Goal: Transaction & Acquisition: Purchase product/service

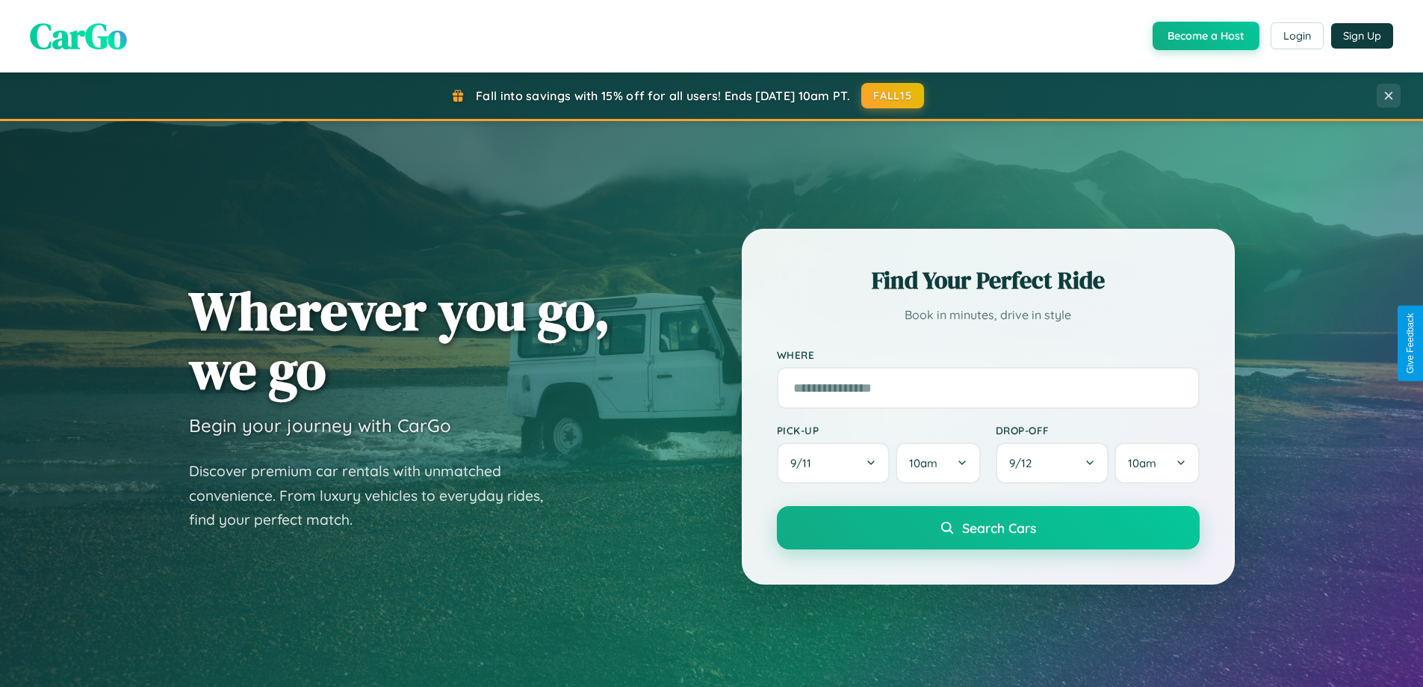
scroll to position [1028, 0]
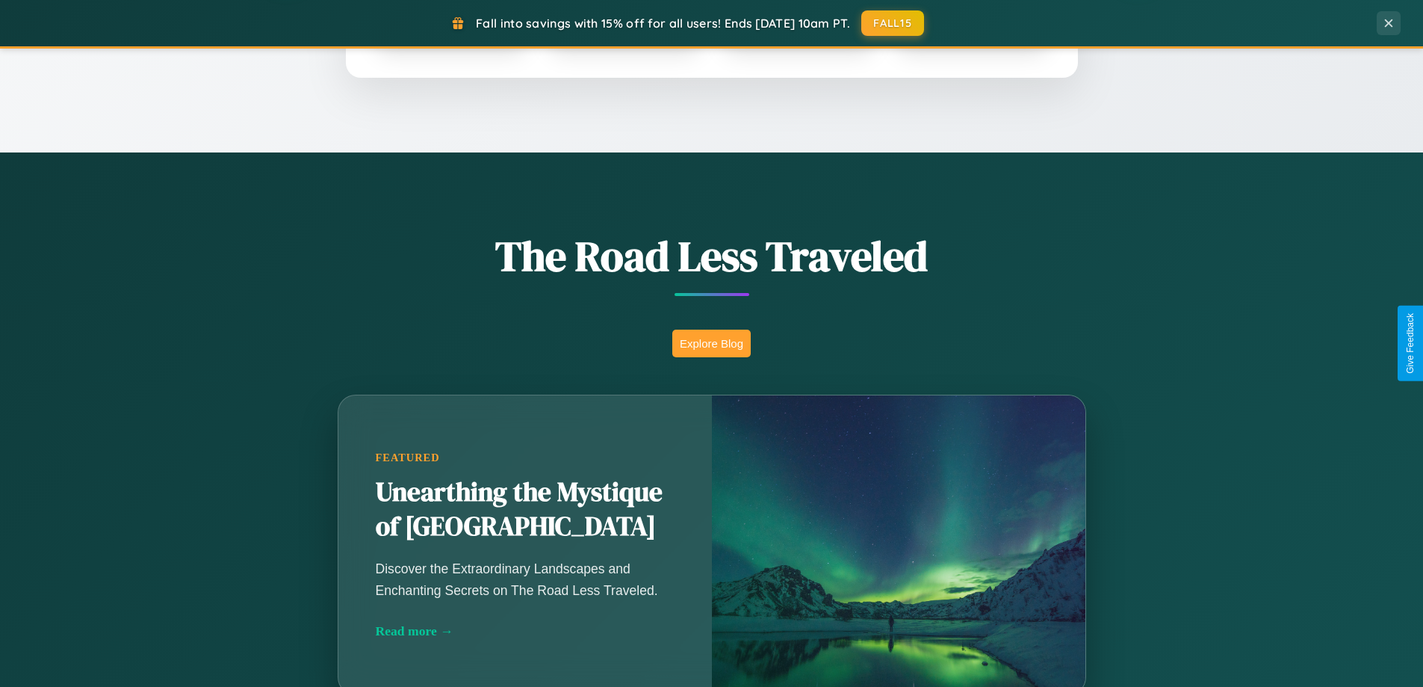
click at [711, 343] on button "Explore Blog" at bounding box center [711, 343] width 78 height 28
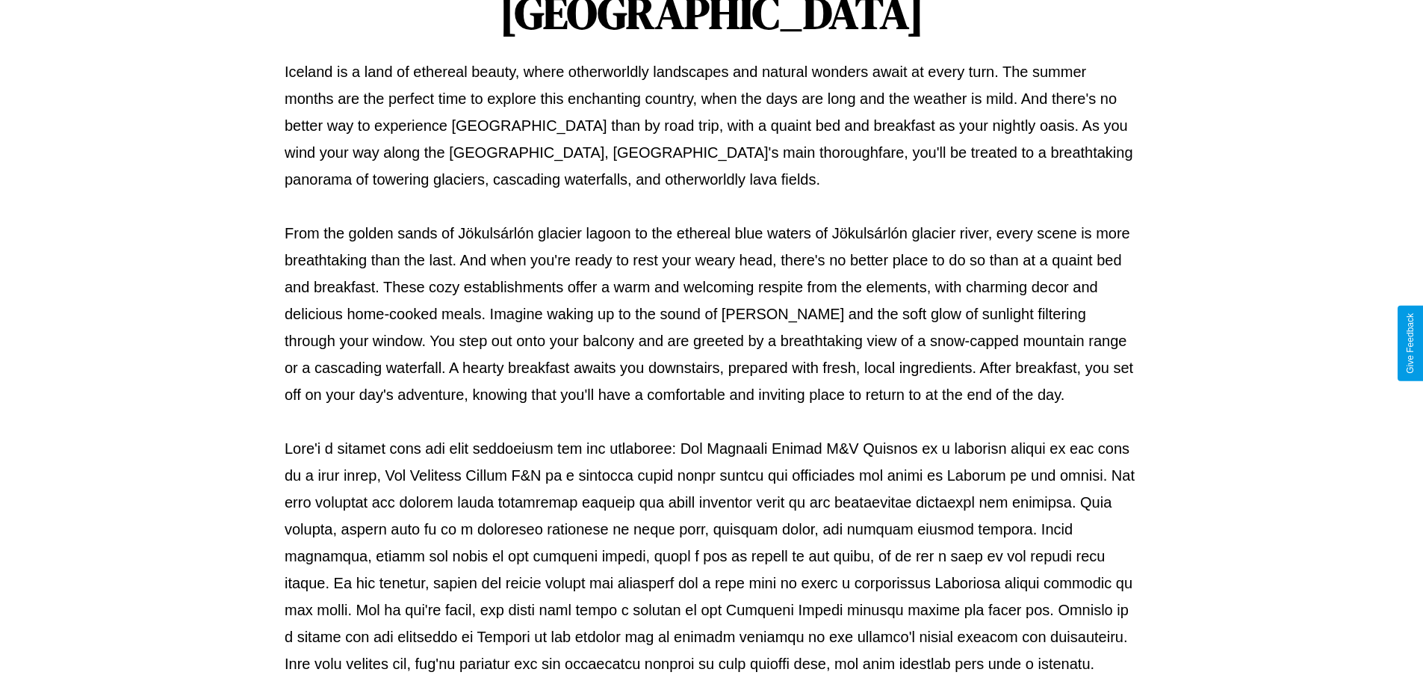
scroll to position [483, 0]
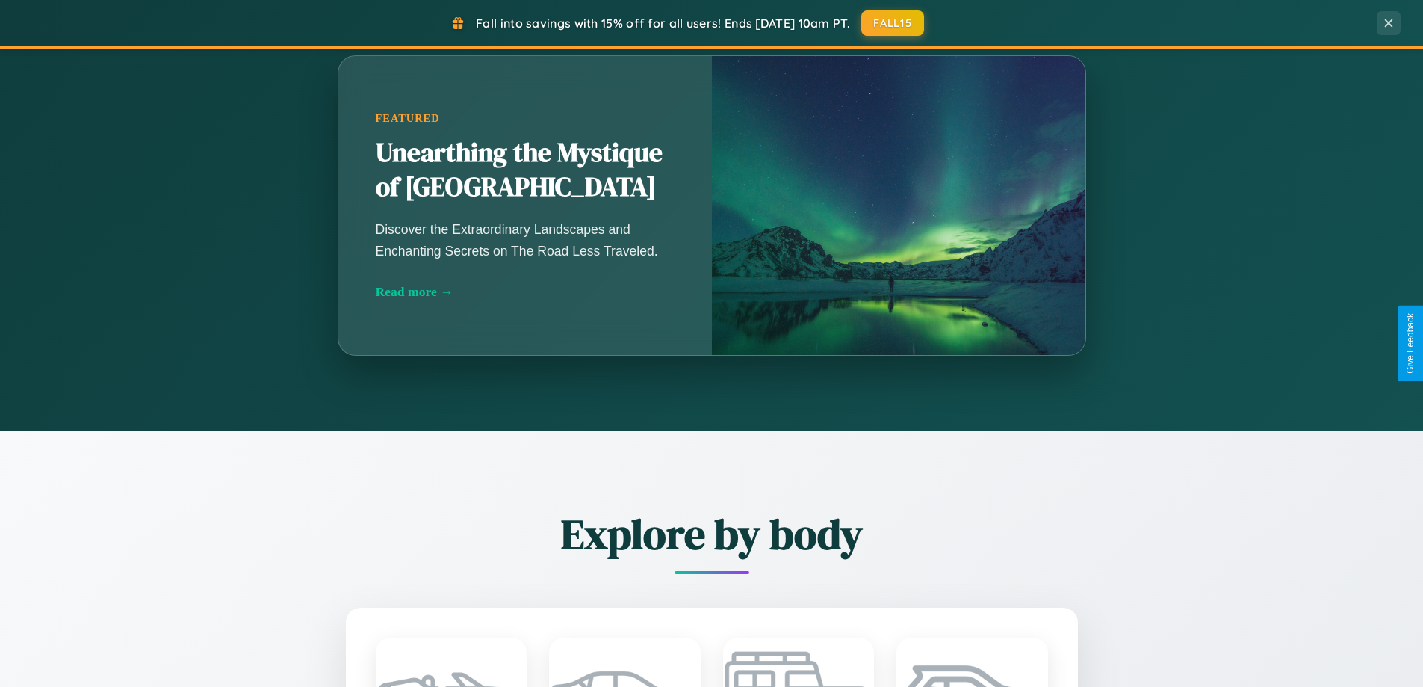
scroll to position [1751, 0]
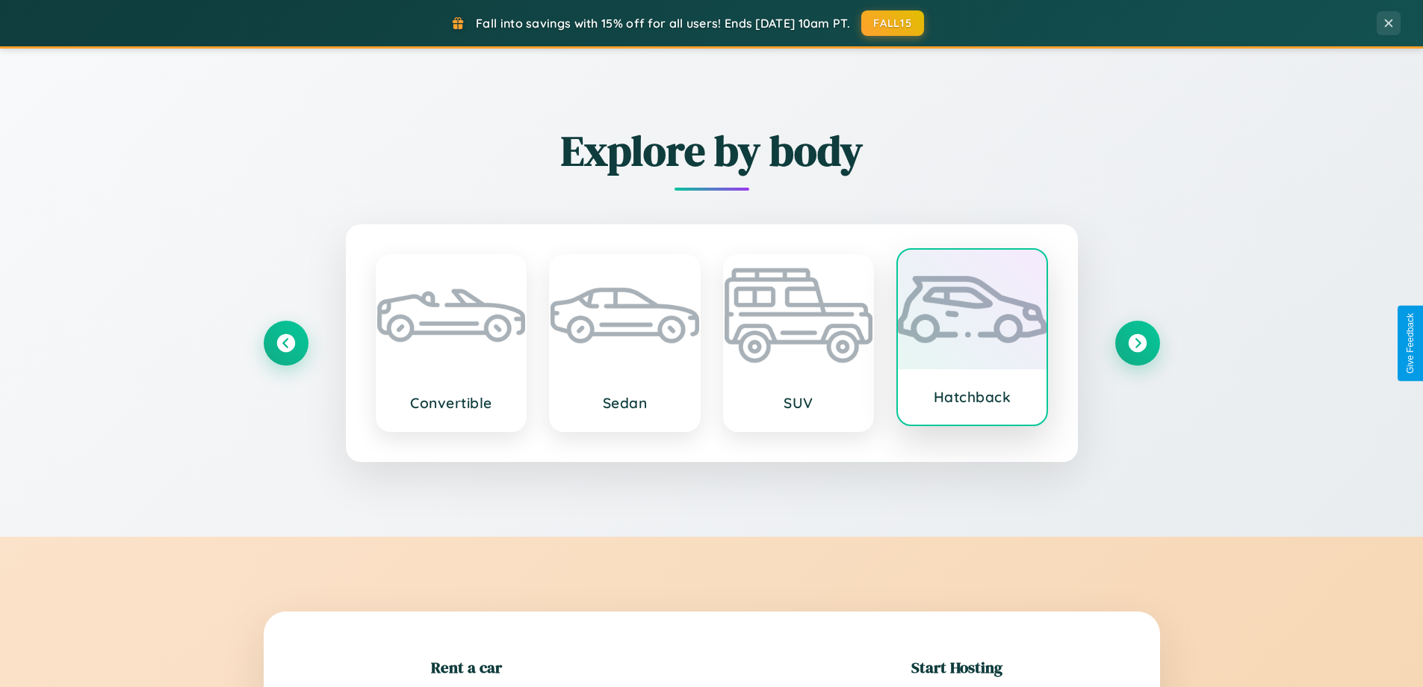
click at [972, 340] on div at bounding box center [972, 310] width 149 height 120
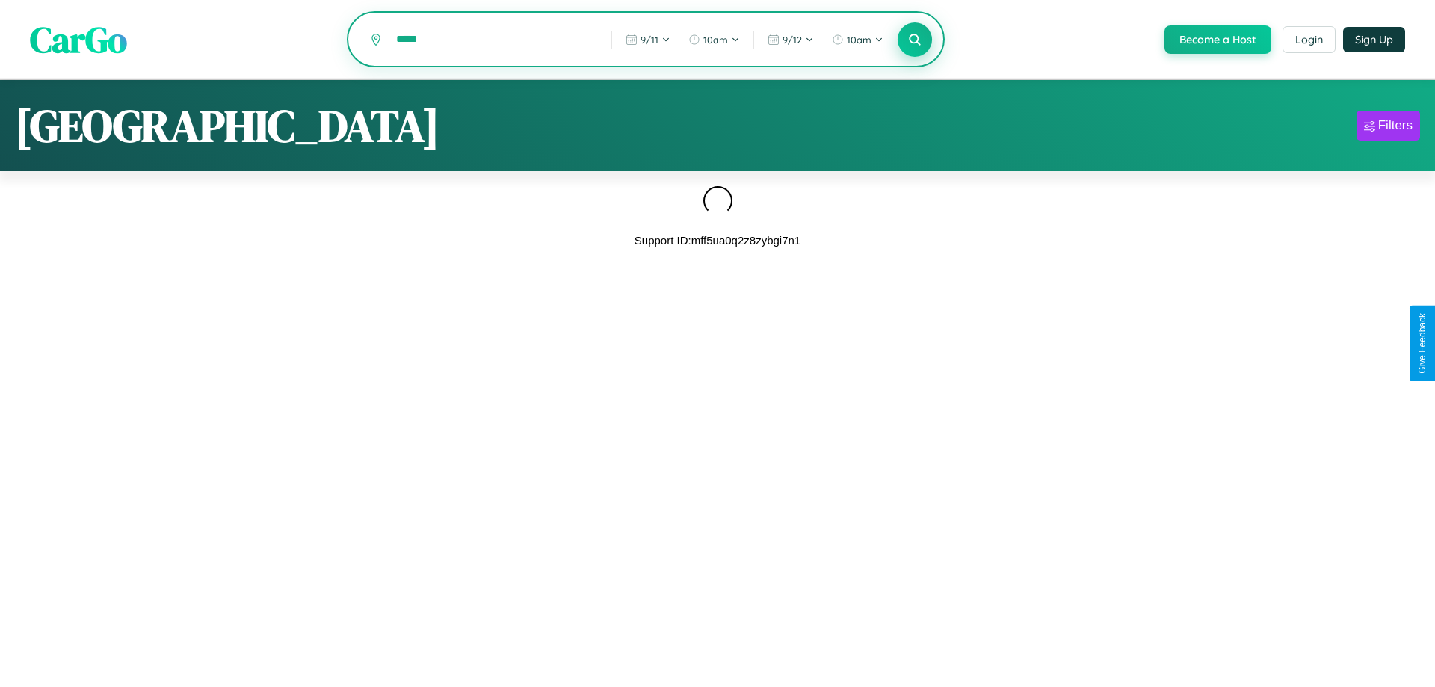
type input "*****"
click at [913, 40] on icon at bounding box center [914, 39] width 14 height 14
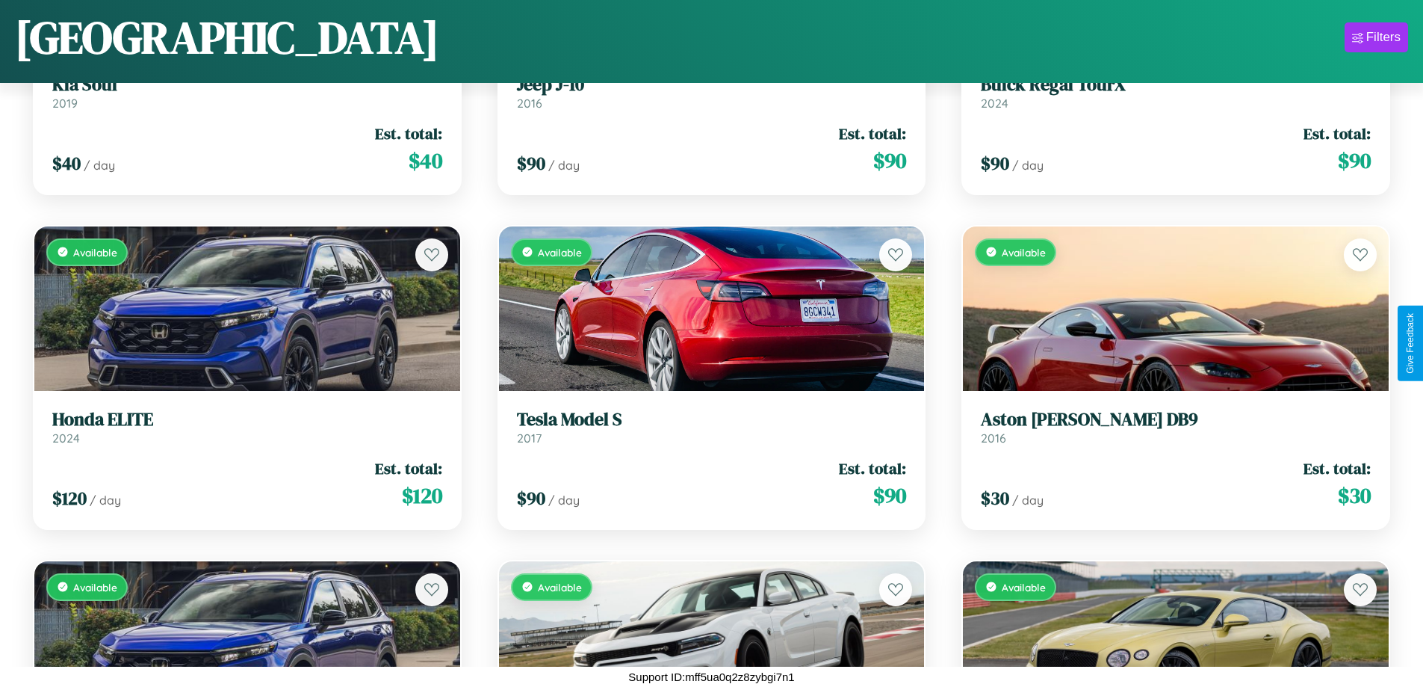
scroll to position [1883, 0]
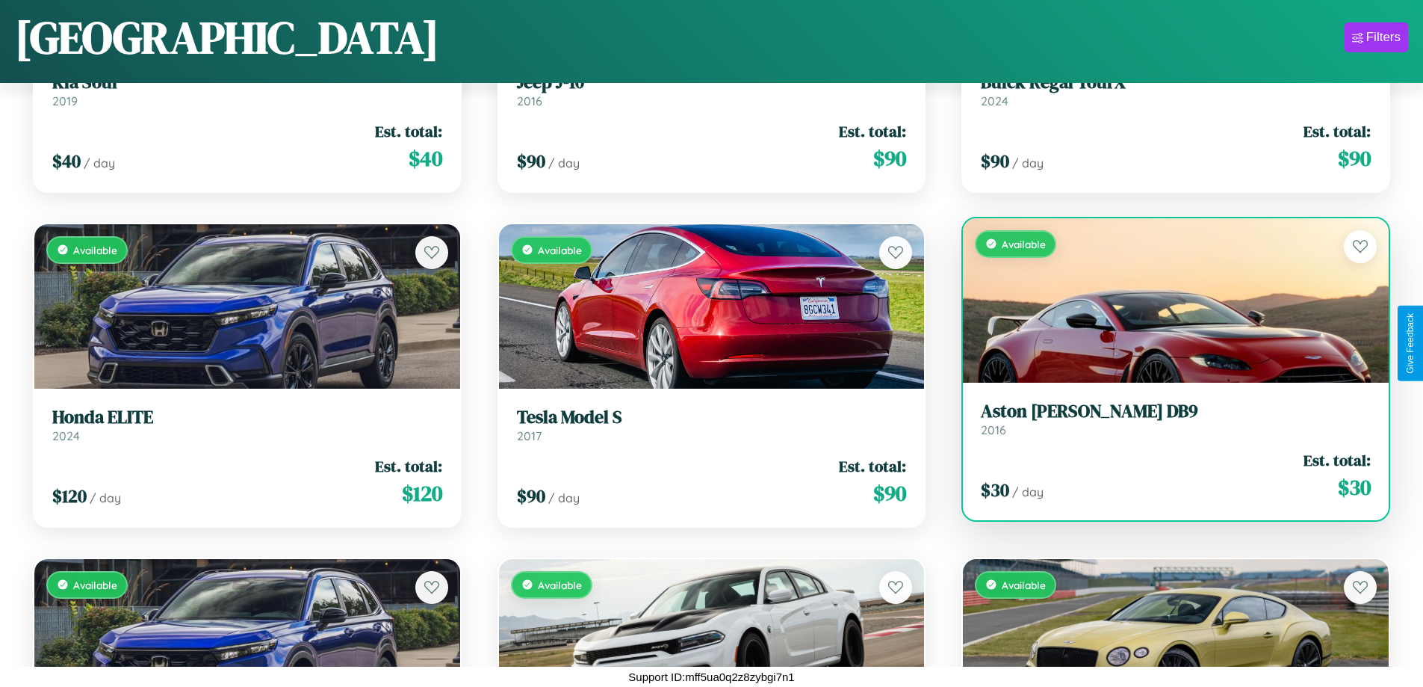
click at [1166, 418] on h3 "Aston Martin DB9" at bounding box center [1176, 411] width 390 height 22
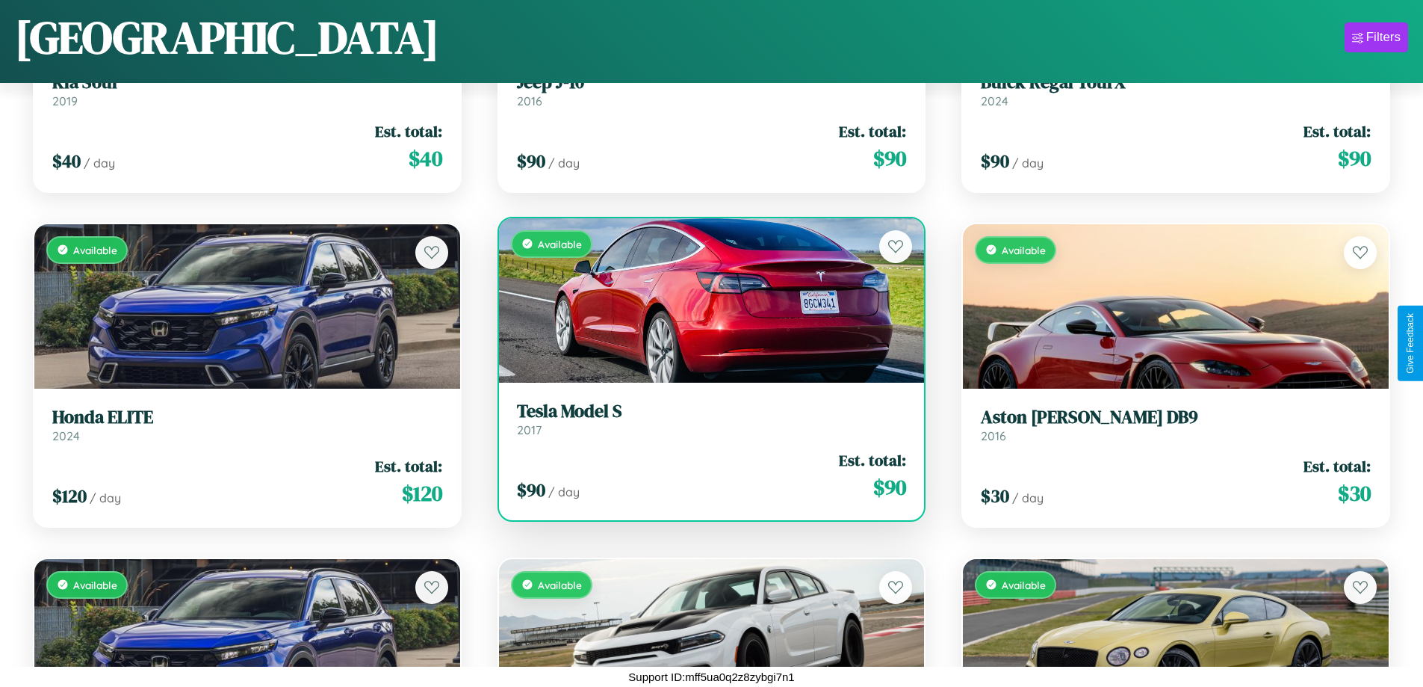
scroll to position [9244, 0]
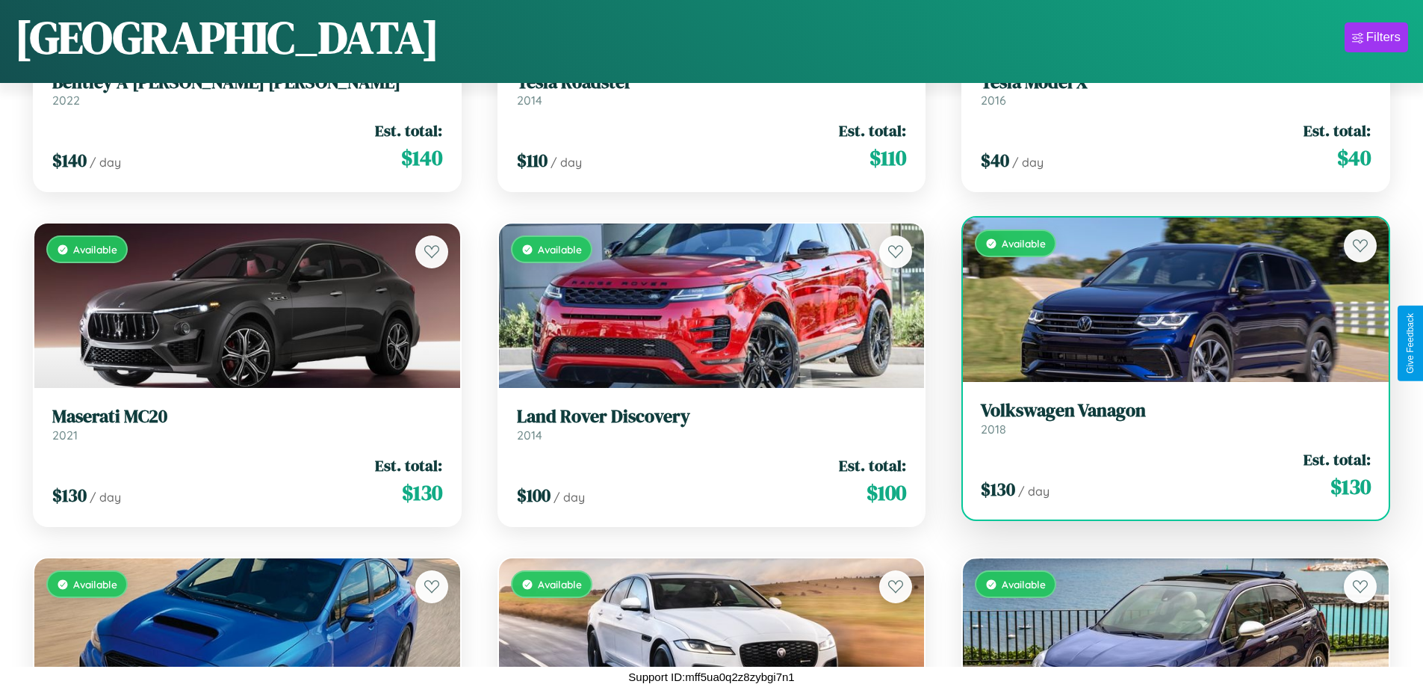
click at [1166, 418] on h3 "Volkswagen Vanagon" at bounding box center [1176, 411] width 390 height 22
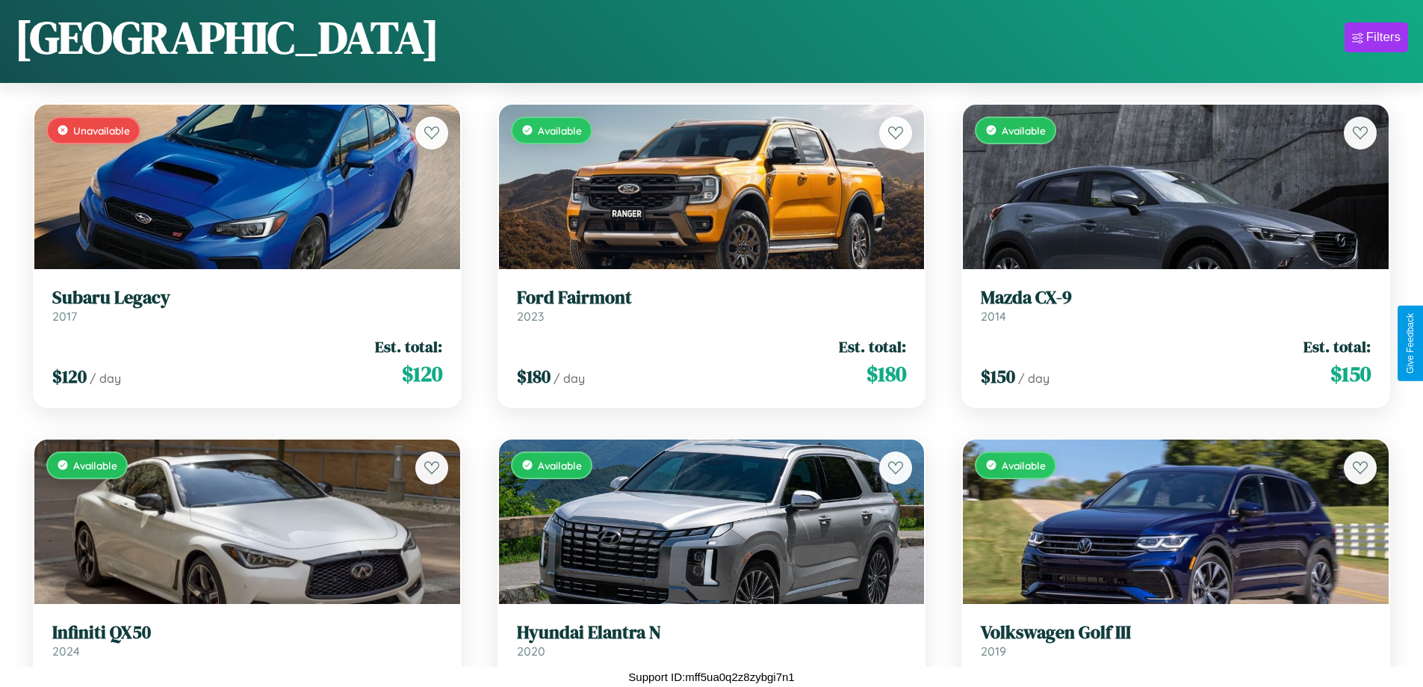
scroll to position [7905, 0]
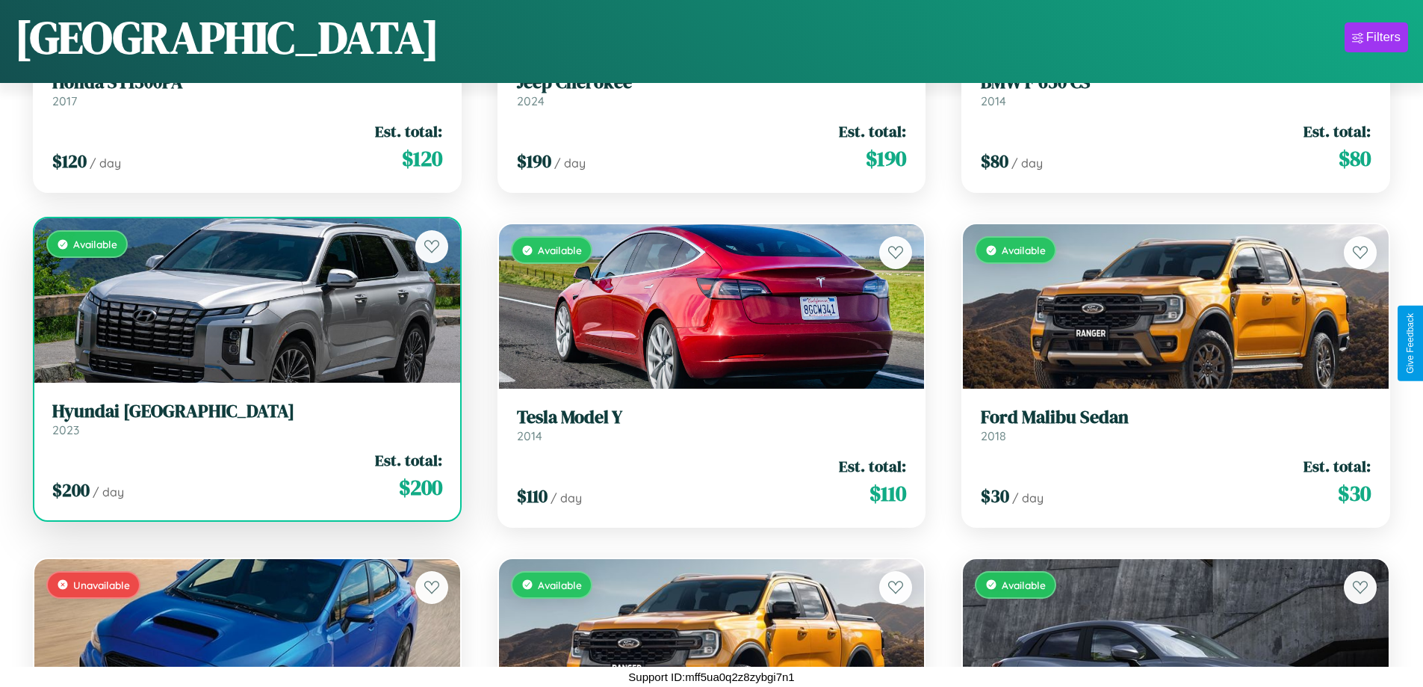
click at [245, 300] on div "Available" at bounding box center [247, 300] width 426 height 164
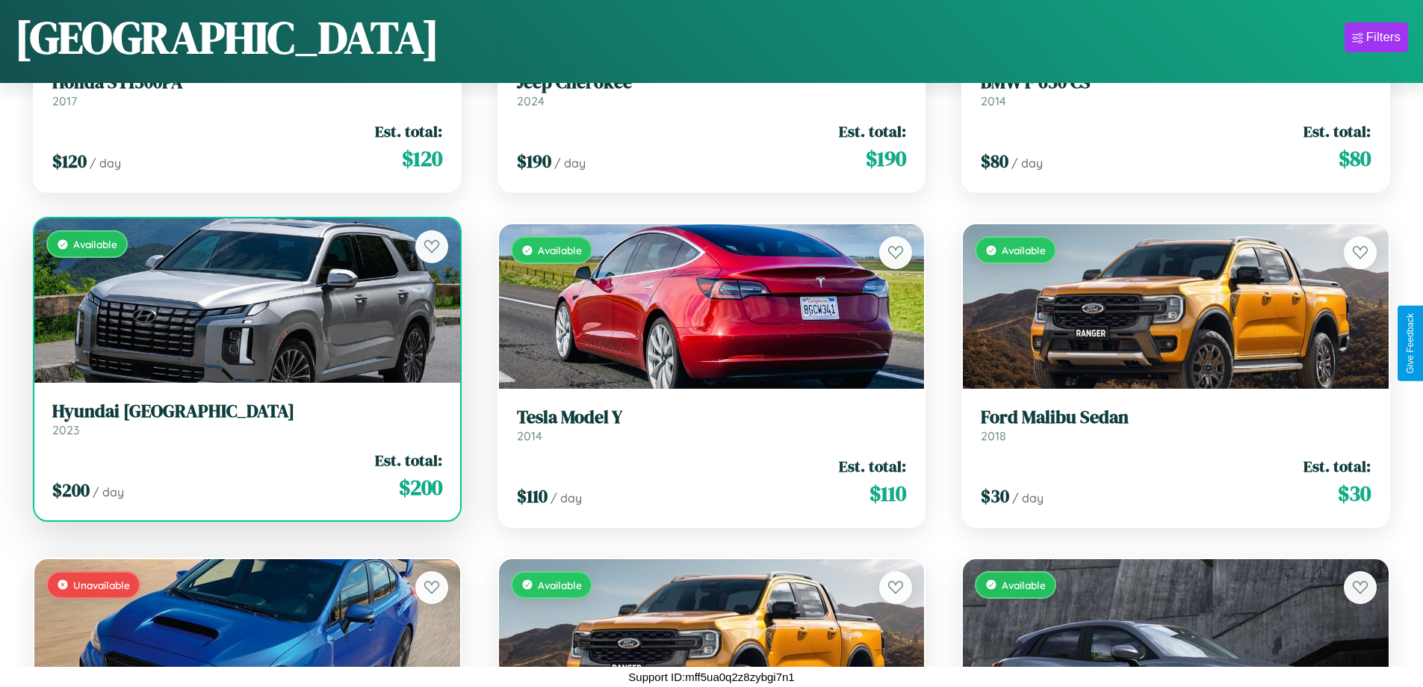
click at [245, 300] on div "Available" at bounding box center [247, 300] width 426 height 164
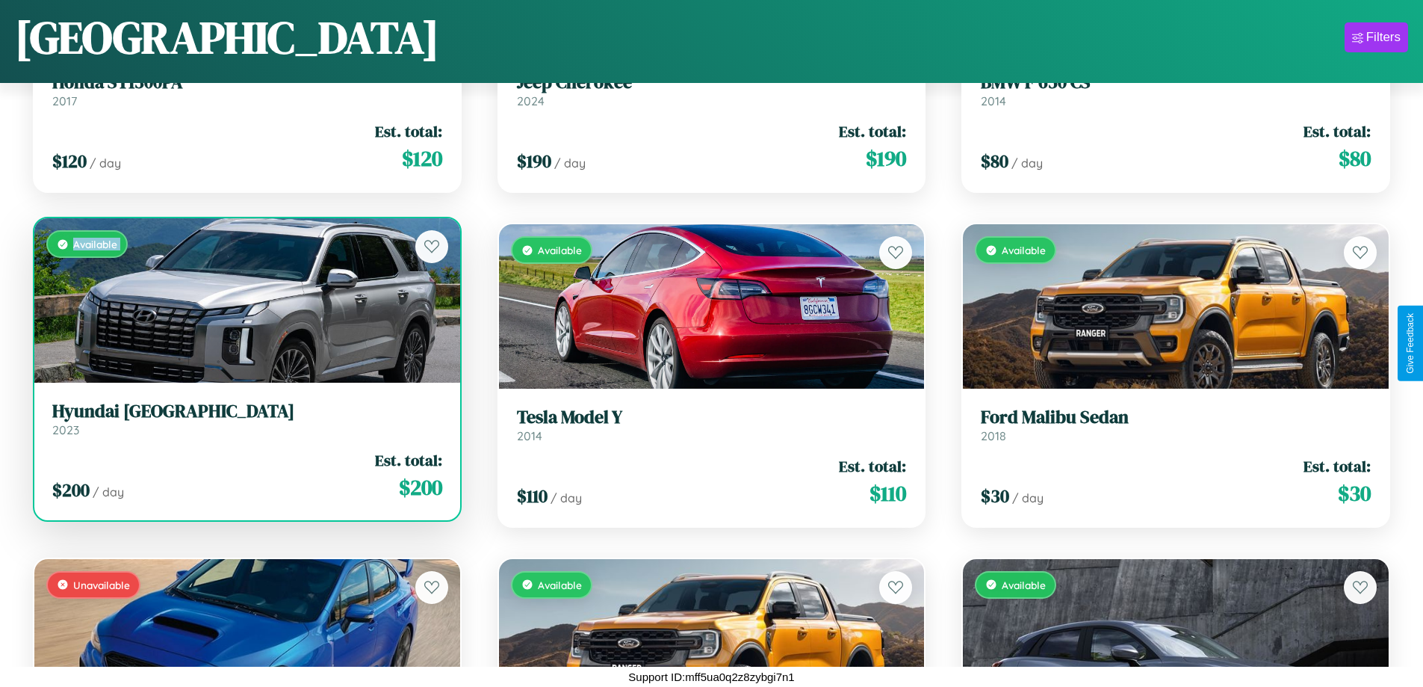
click at [245, 300] on div "Available" at bounding box center [247, 300] width 426 height 164
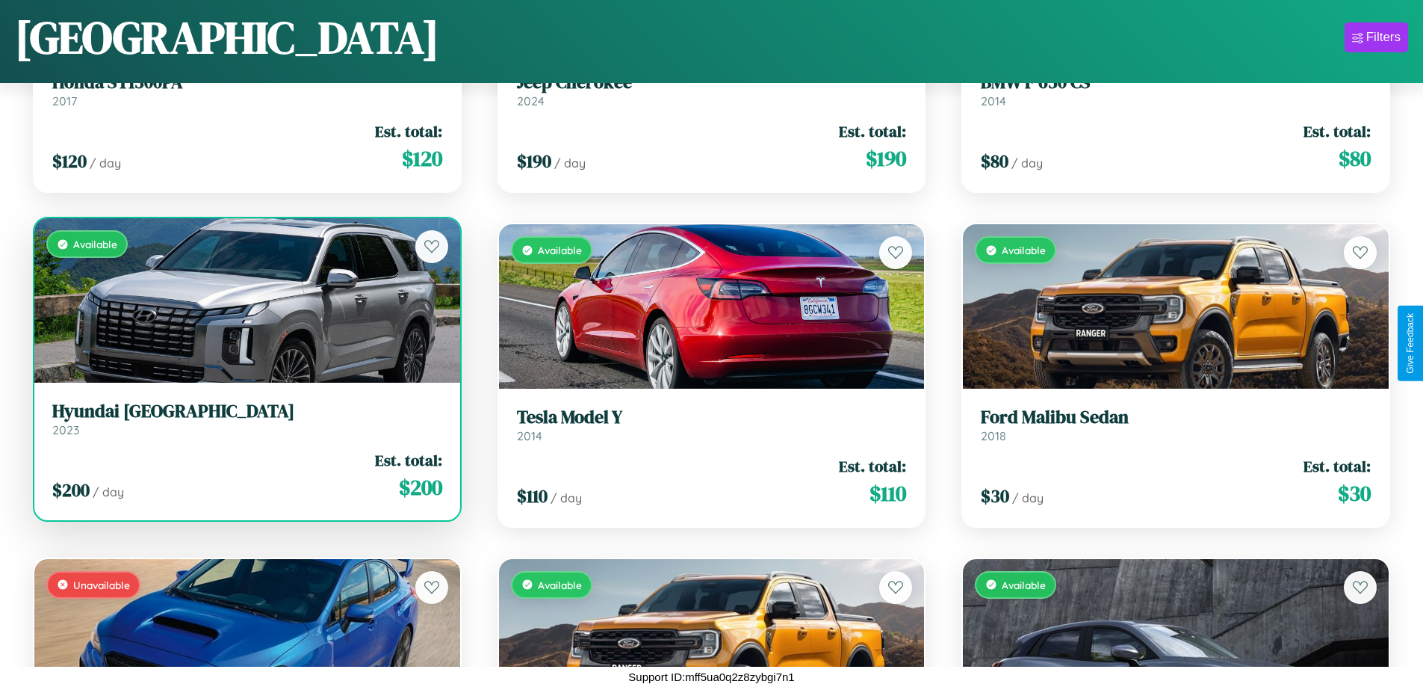
click at [245, 300] on div "Available" at bounding box center [247, 300] width 426 height 164
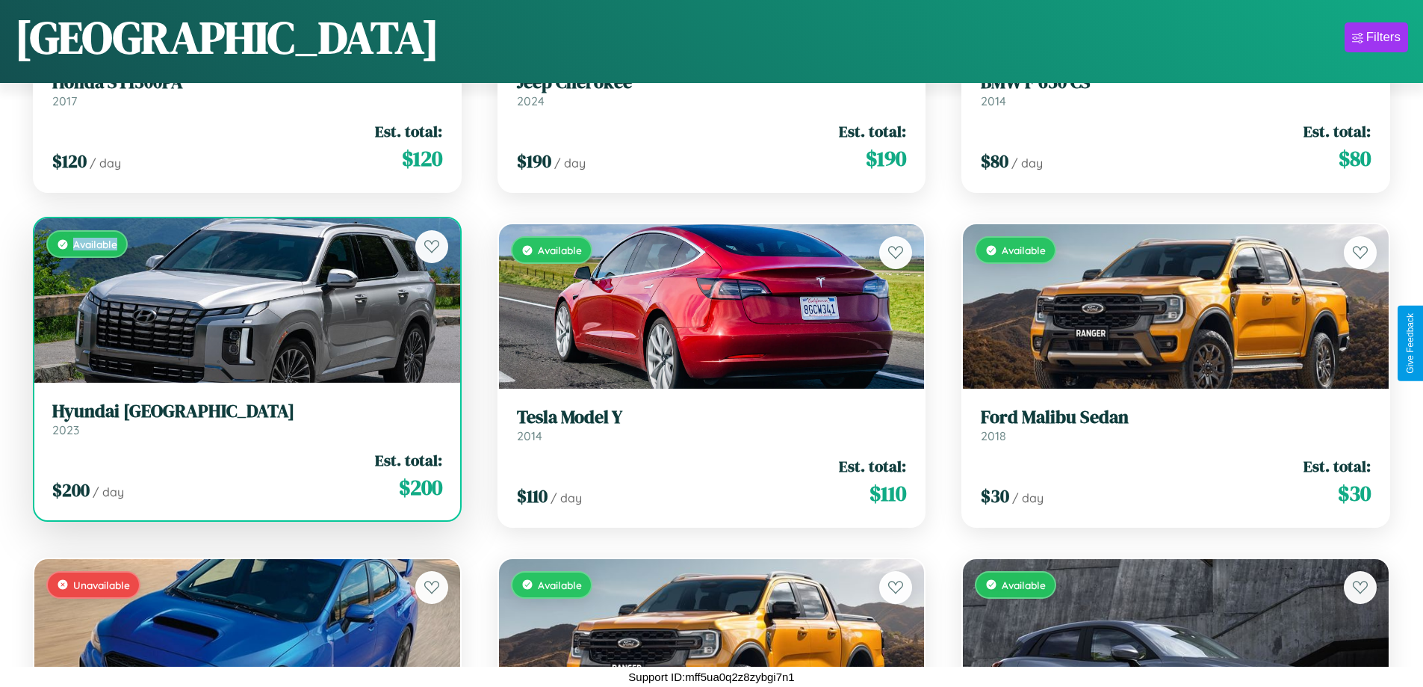
click at [245, 300] on div "Available" at bounding box center [247, 300] width 426 height 164
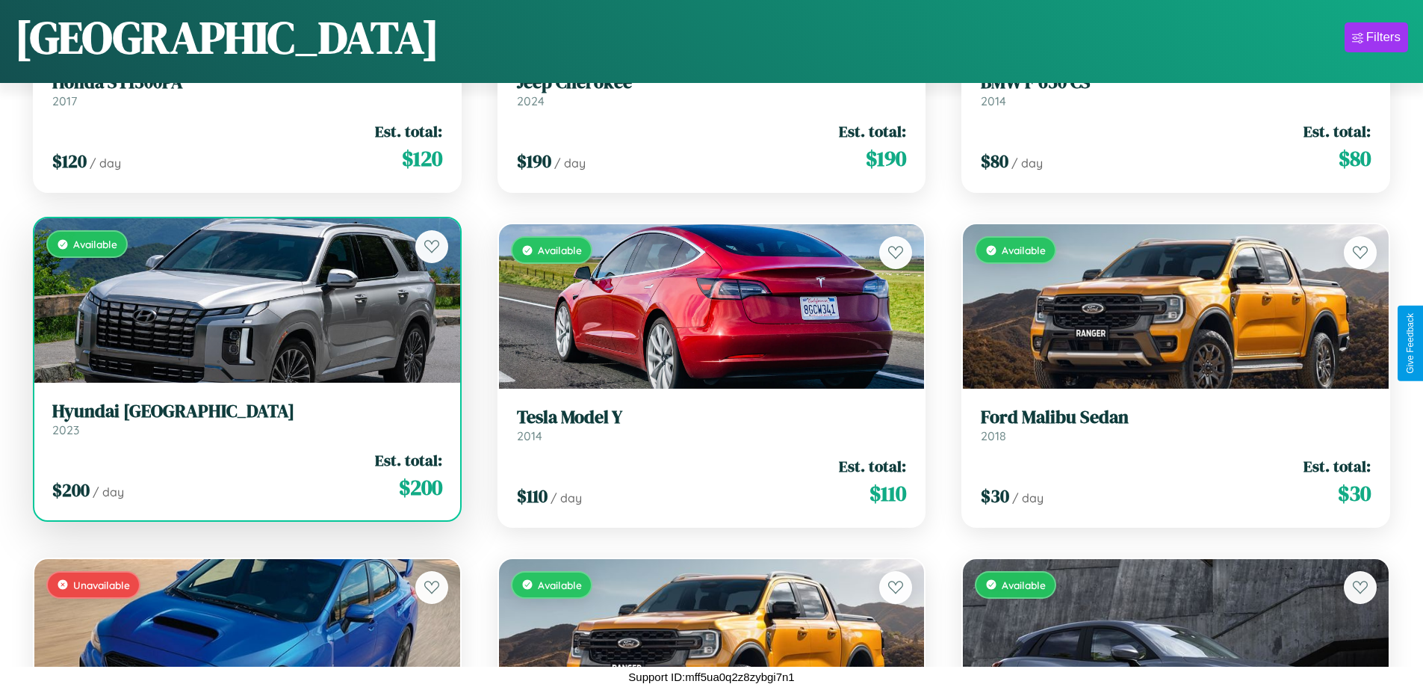
click at [245, 418] on h3 "Hyundai Tucson" at bounding box center [247, 411] width 390 height 22
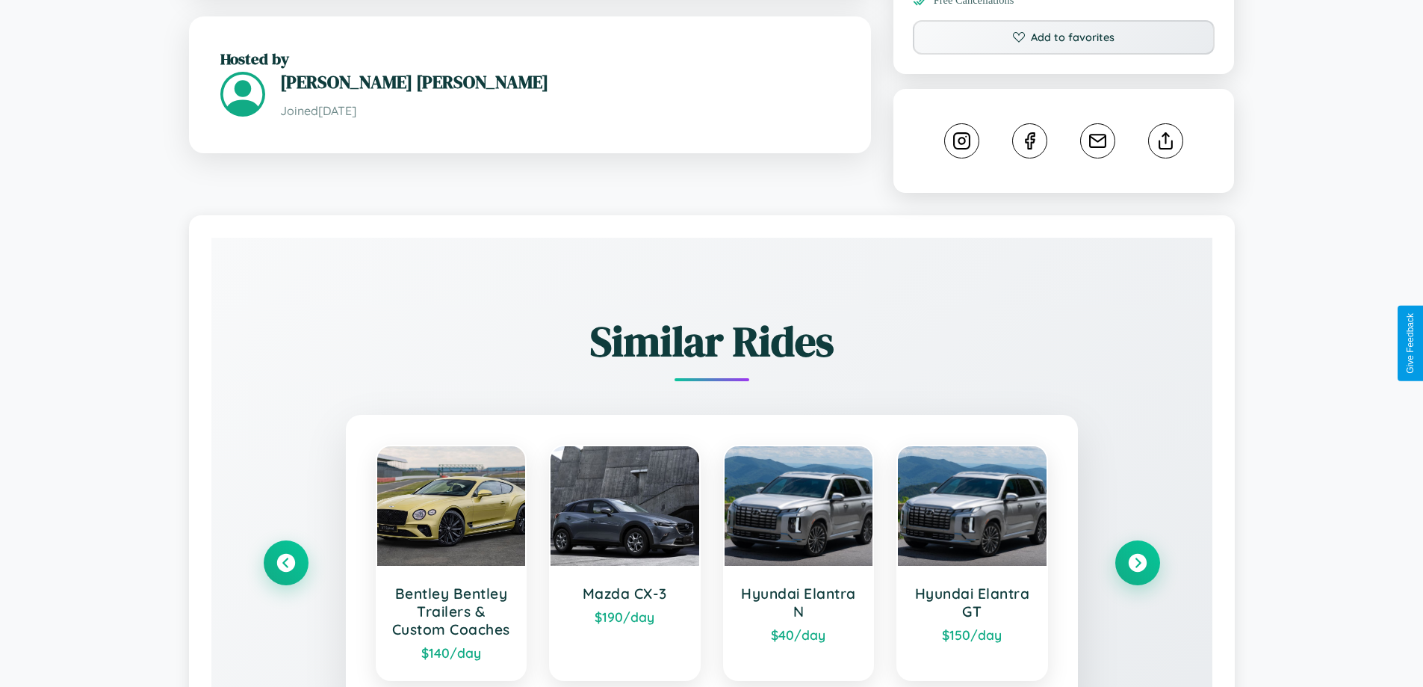
scroll to position [882, 0]
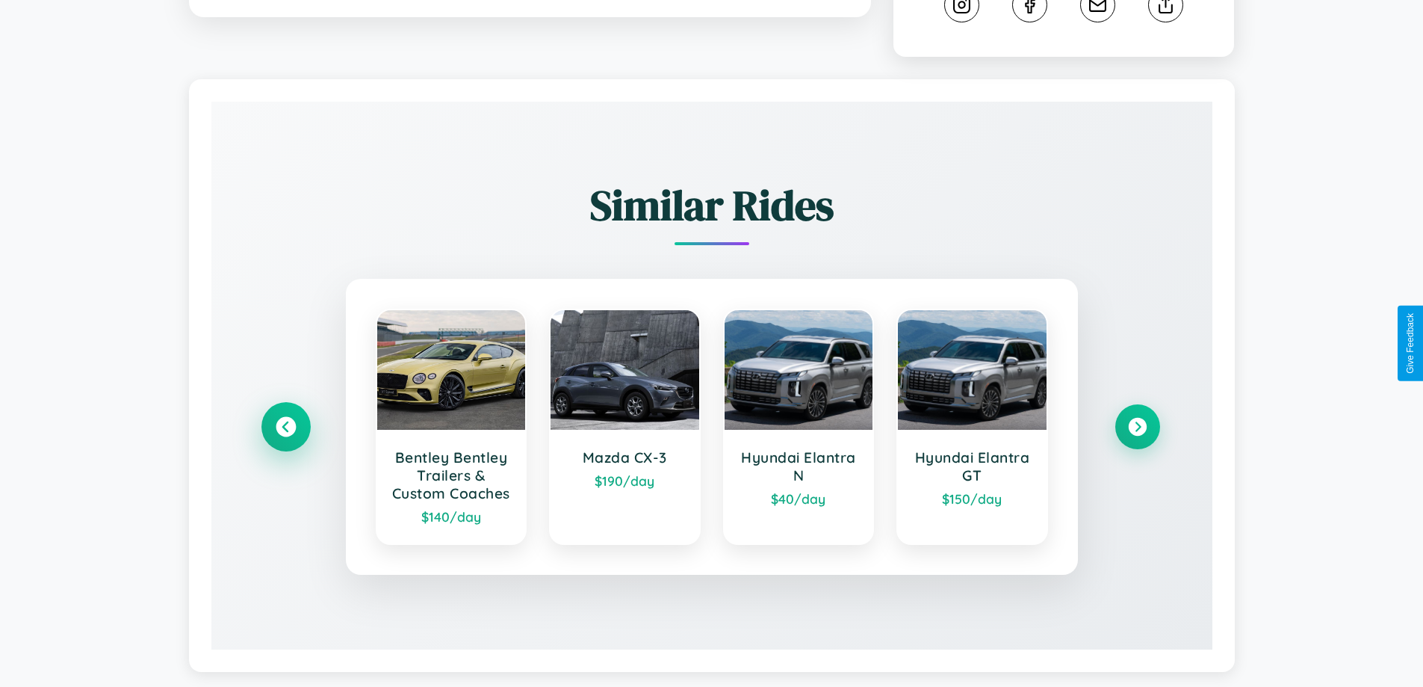
click at [285, 416] on icon at bounding box center [286, 426] width 20 height 20
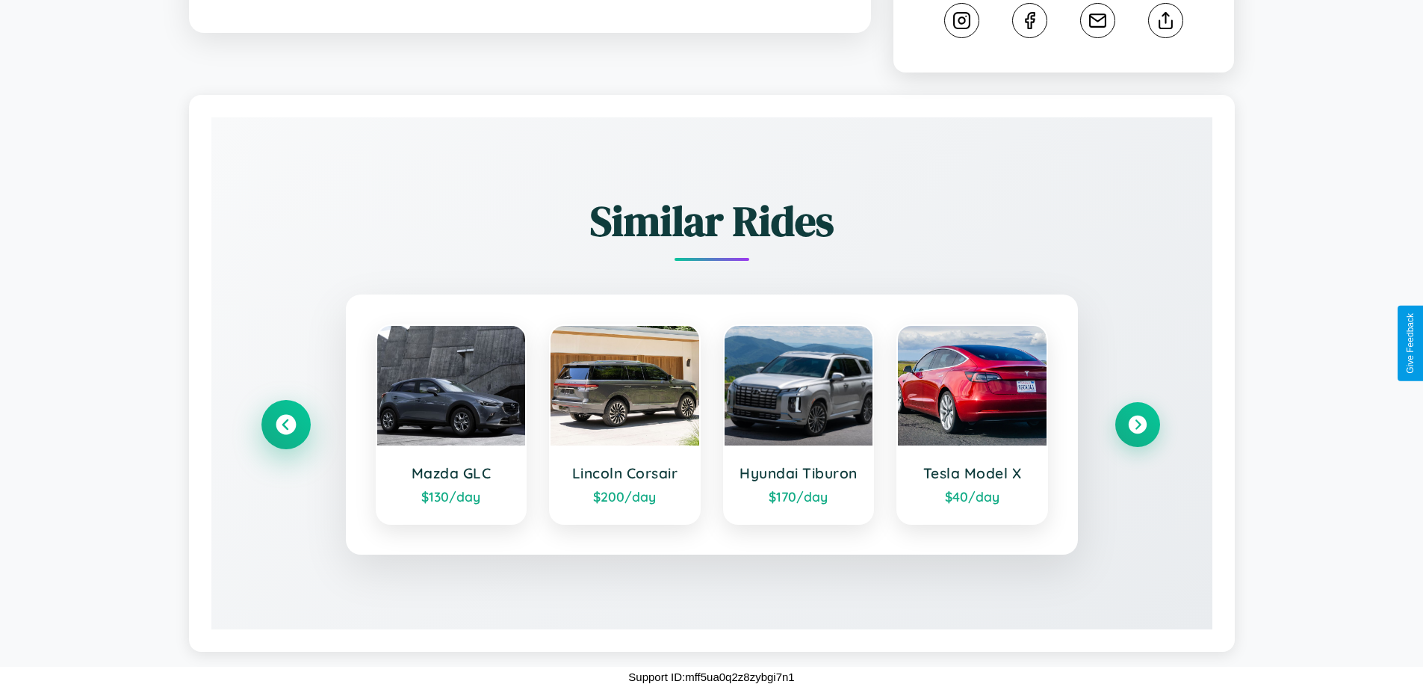
scroll to position [847, 0]
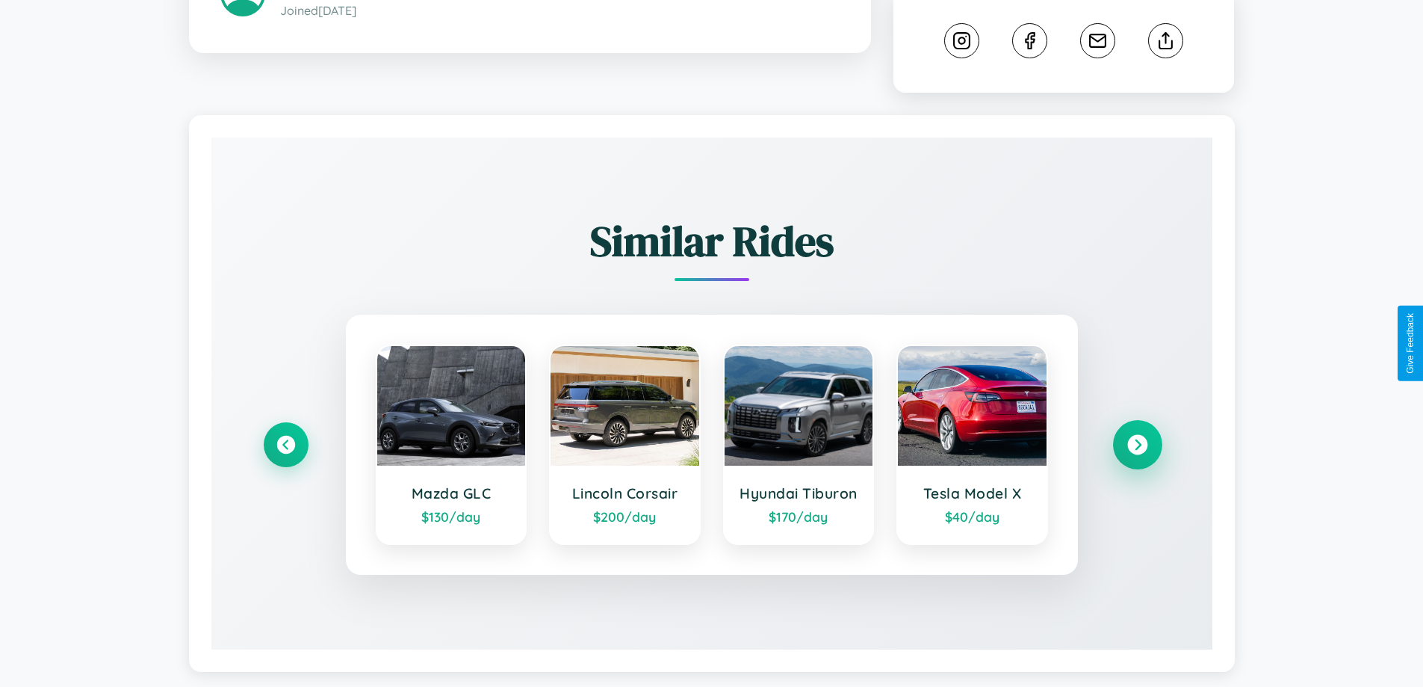
click at [1137, 434] on icon at bounding box center [1137, 444] width 20 height 20
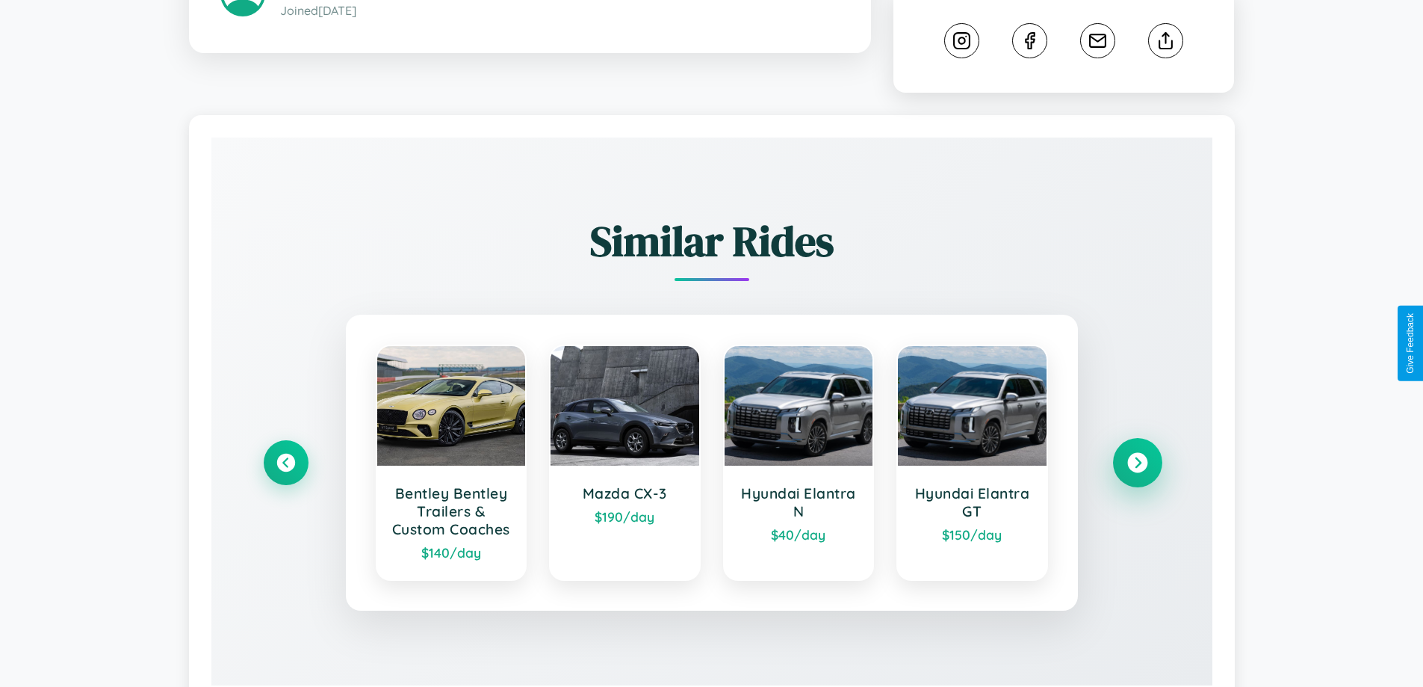
click at [1137, 452] on icon at bounding box center [1137, 462] width 20 height 20
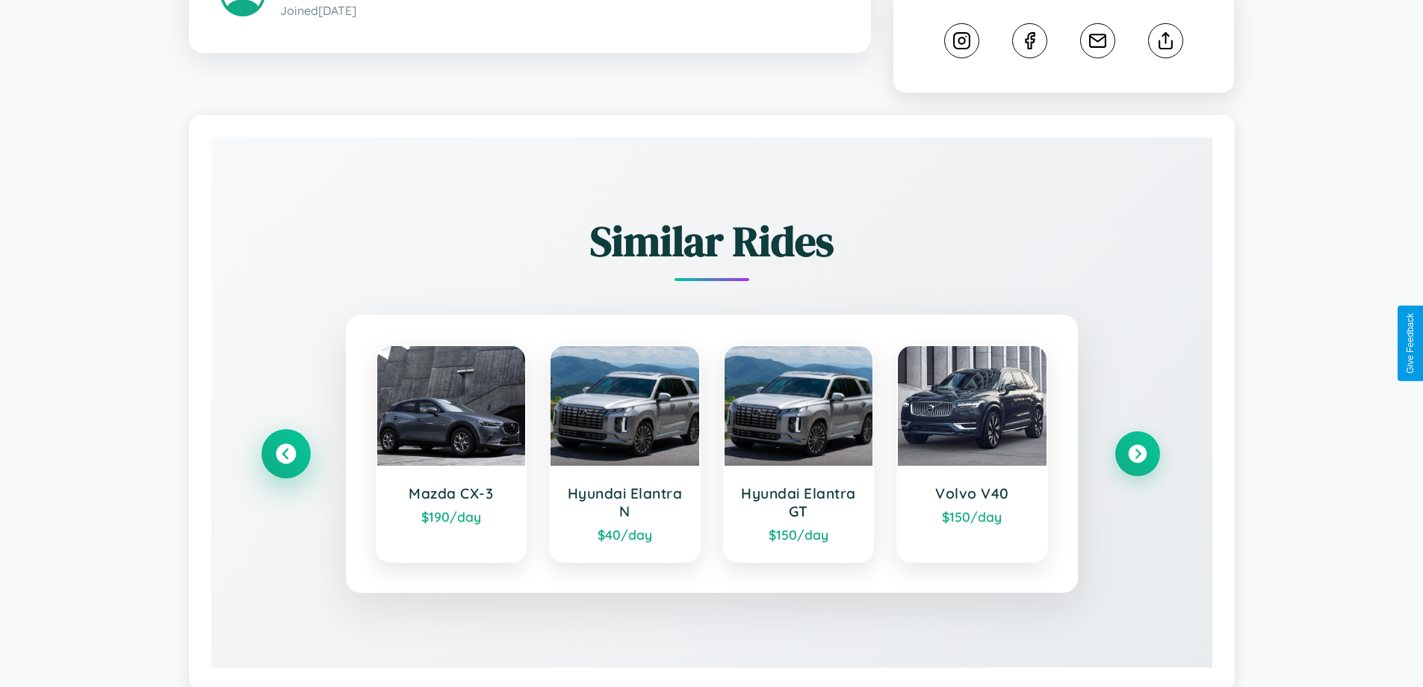
click at [285, 443] on icon at bounding box center [286, 453] width 20 height 20
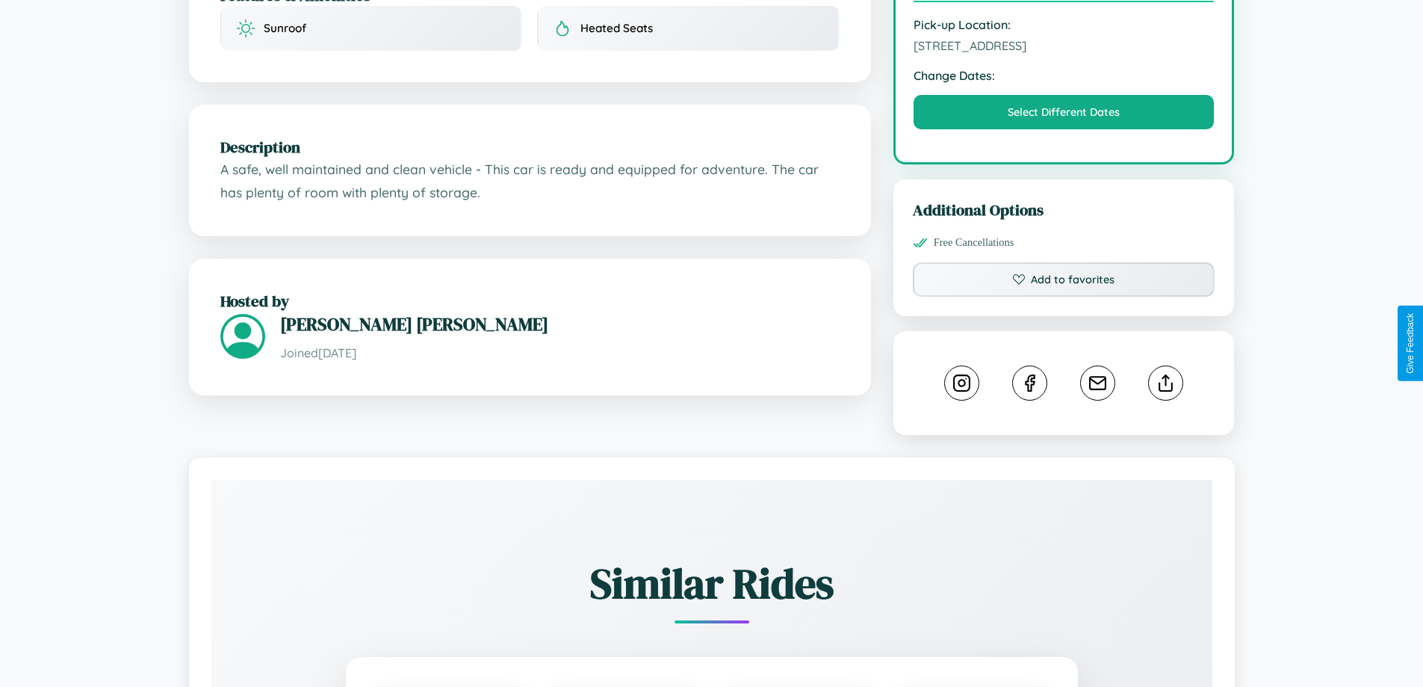
scroll to position [506, 0]
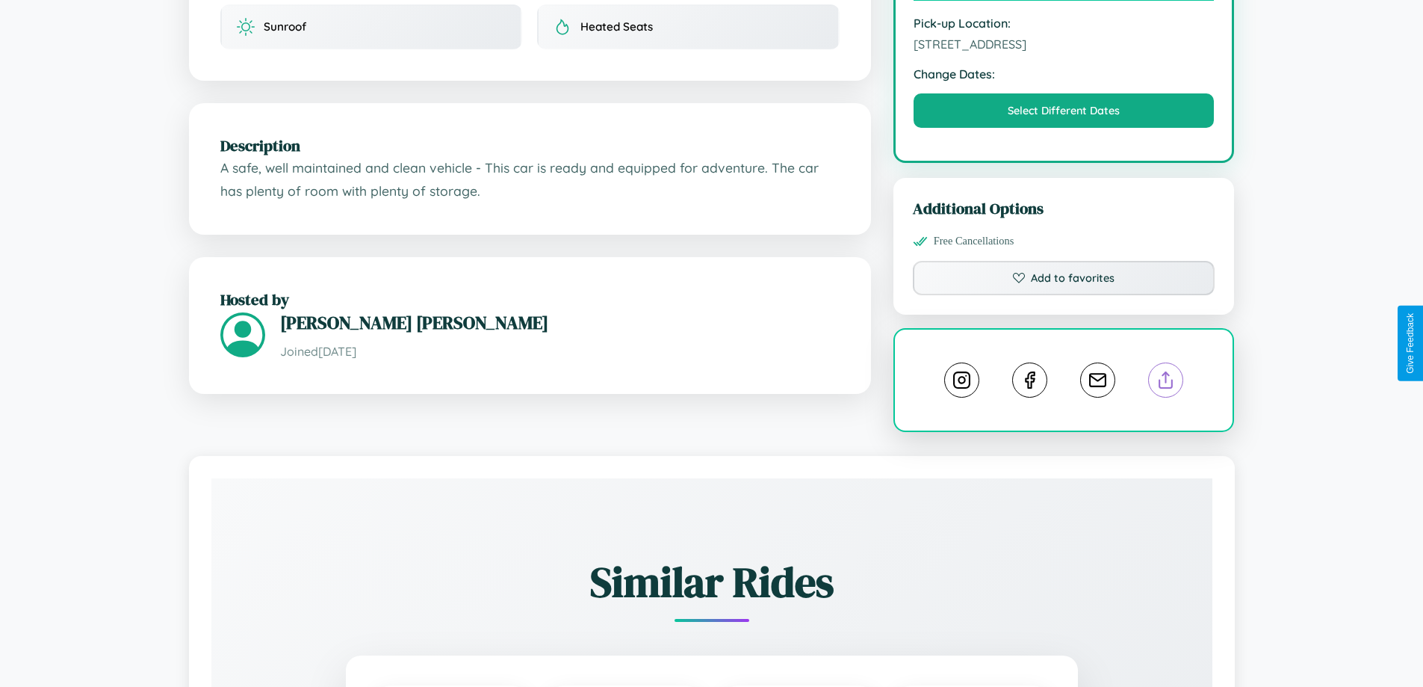
click at [1166, 372] on line at bounding box center [1166, 377] width 0 height 10
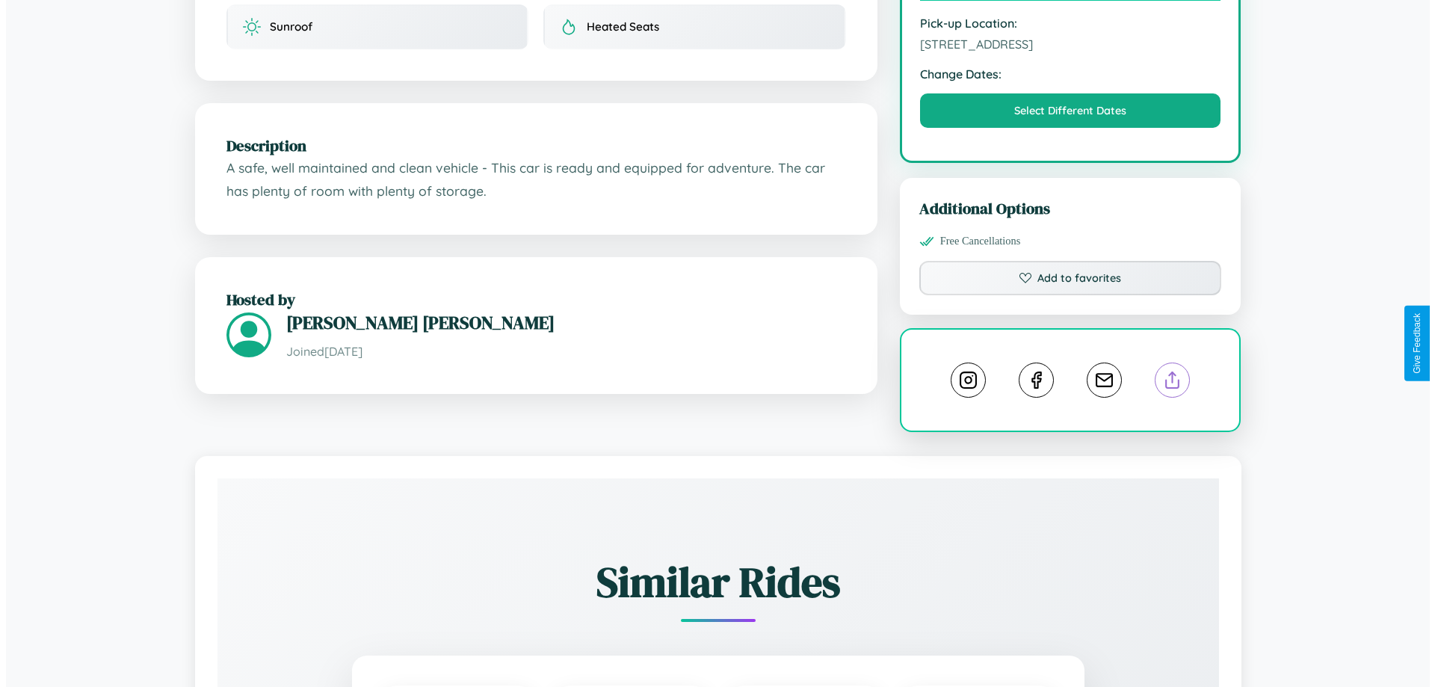
scroll to position [0, 0]
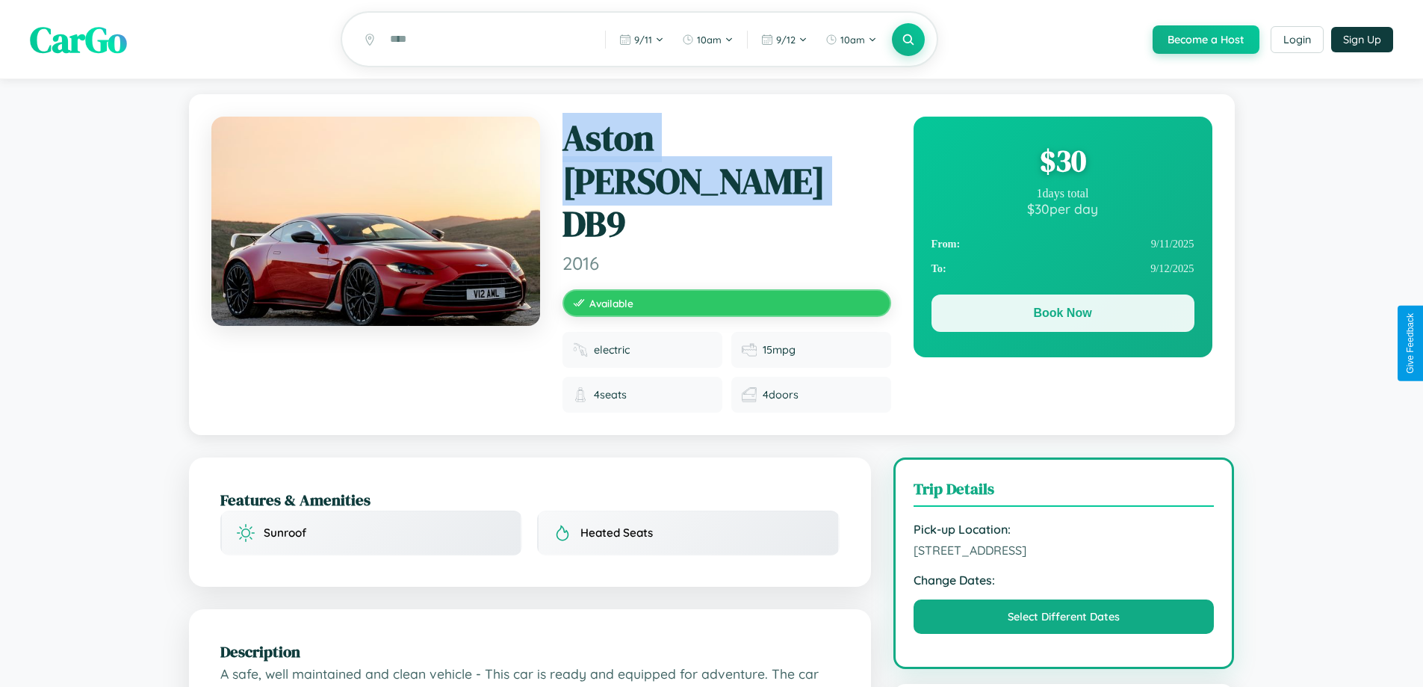
click at [1062, 315] on button "Book Now" at bounding box center [1063, 312] width 263 height 37
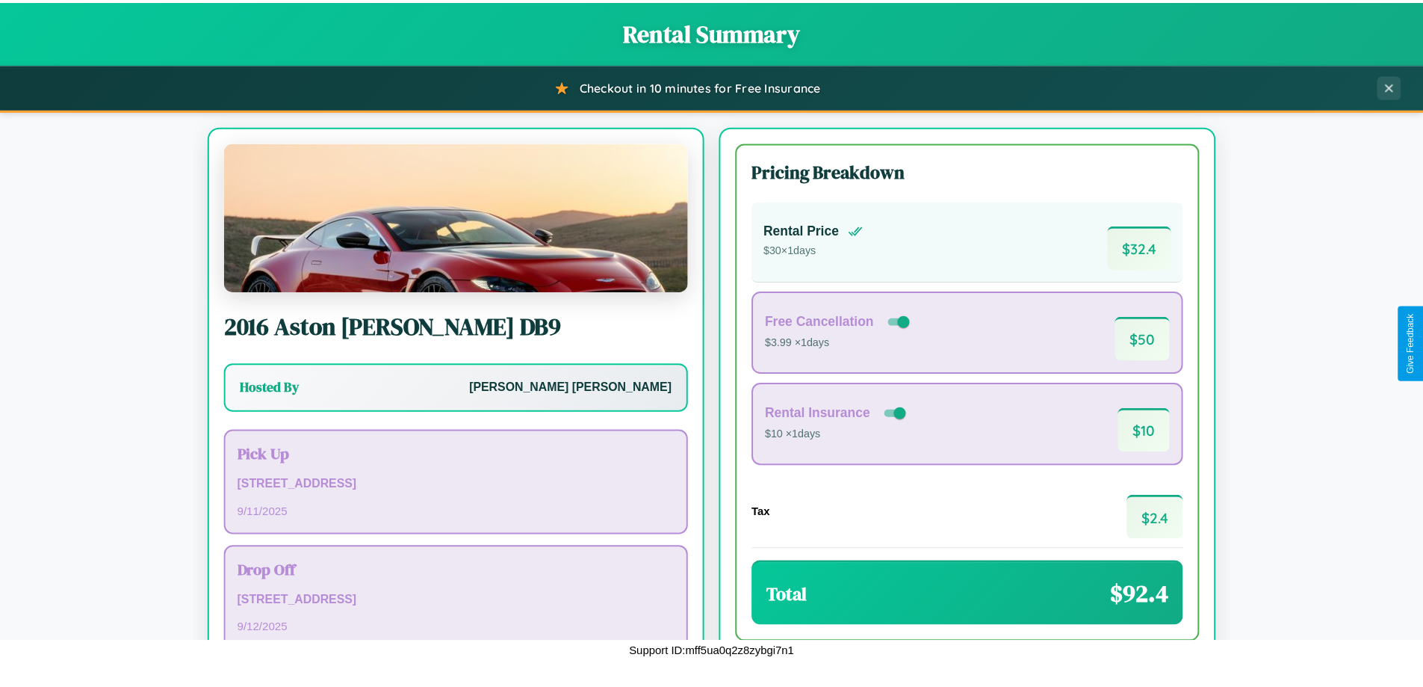
scroll to position [102, 0]
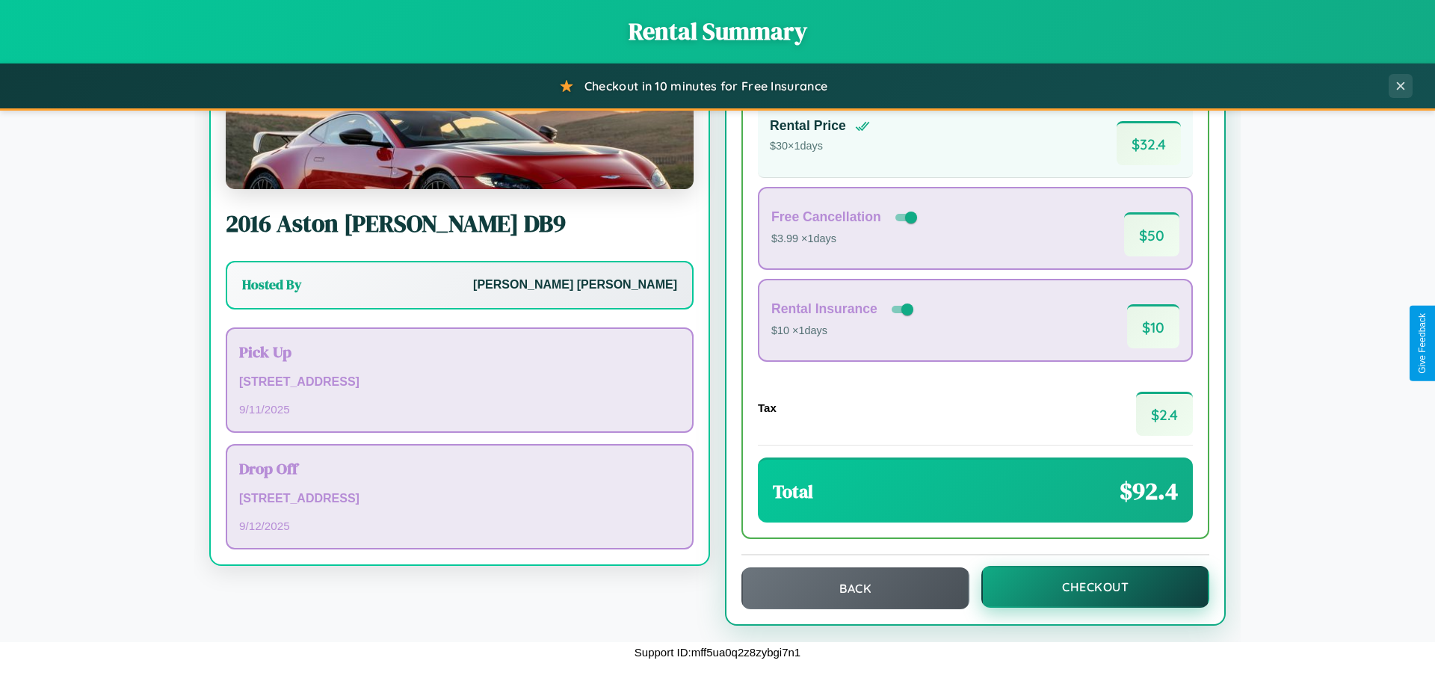
click at [1085, 587] on button "Checkout" at bounding box center [1095, 587] width 228 height 42
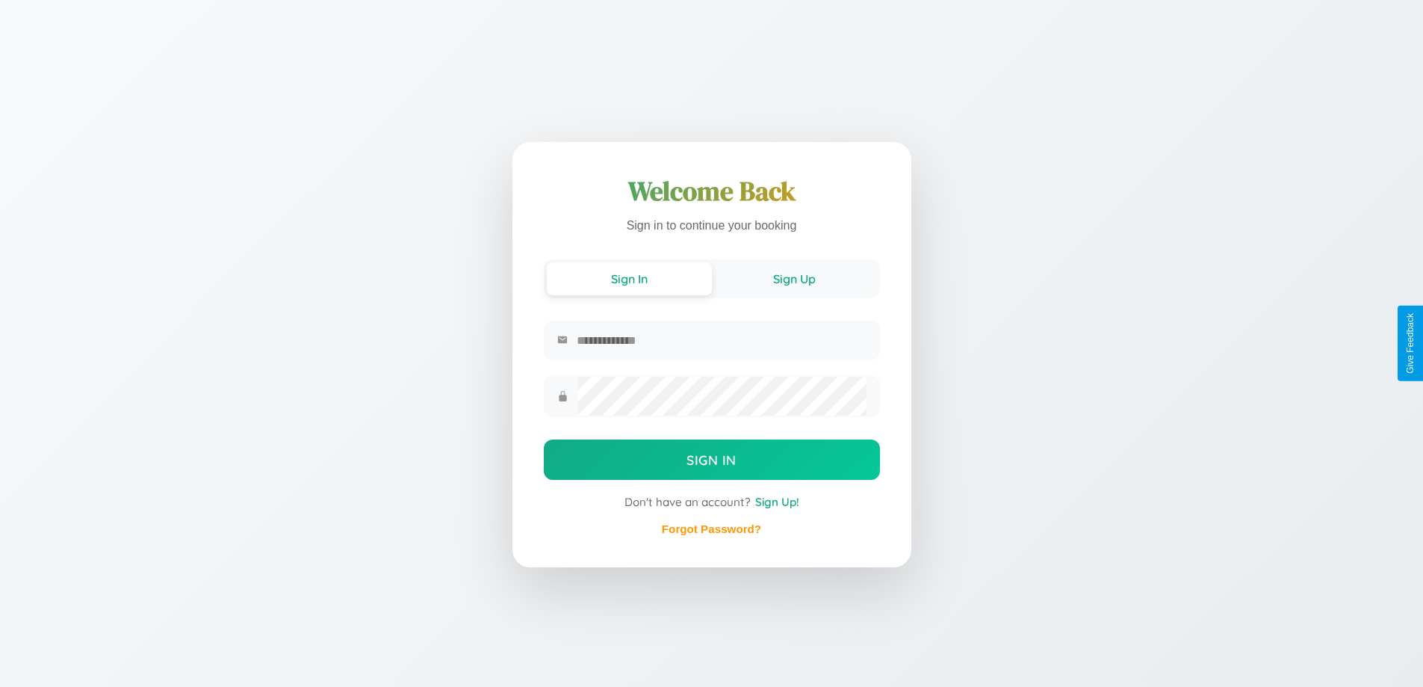
click at [794, 278] on button "Sign Up" at bounding box center [794, 278] width 165 height 33
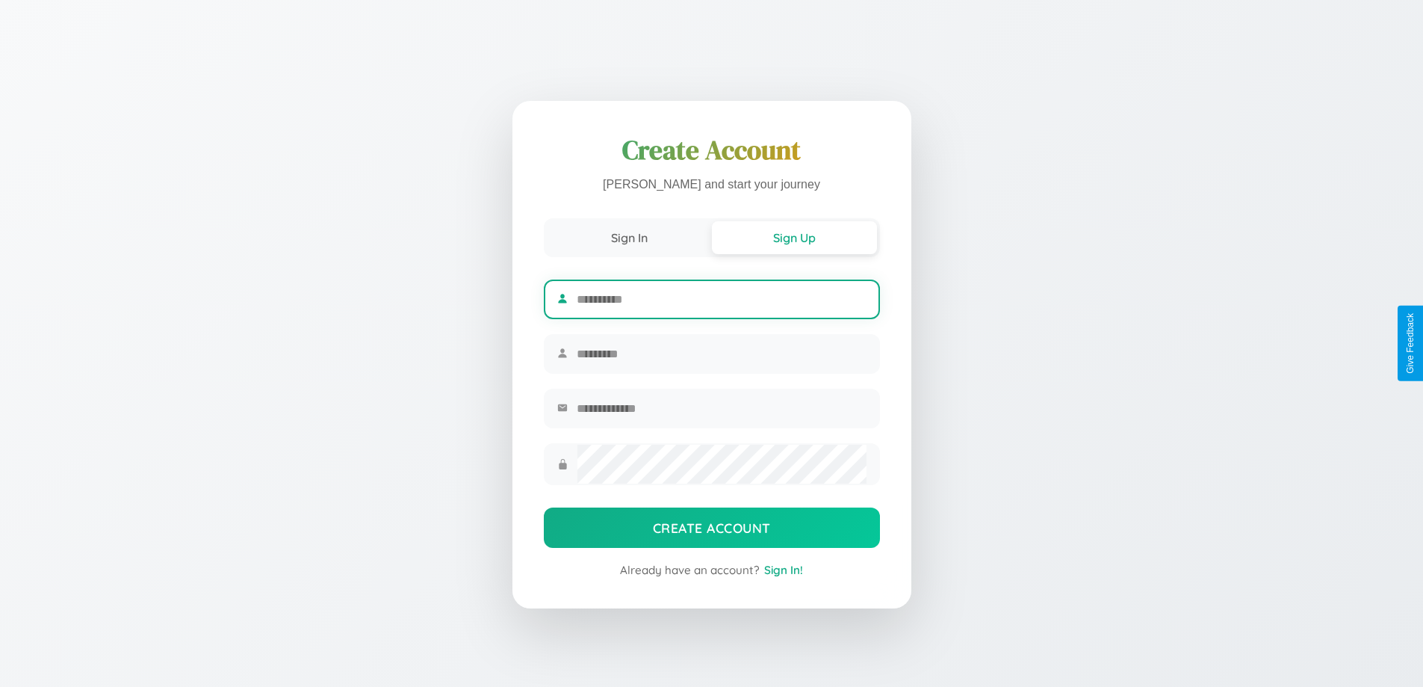
click at [721, 297] on input "text" at bounding box center [721, 299] width 289 height 37
type input "*****"
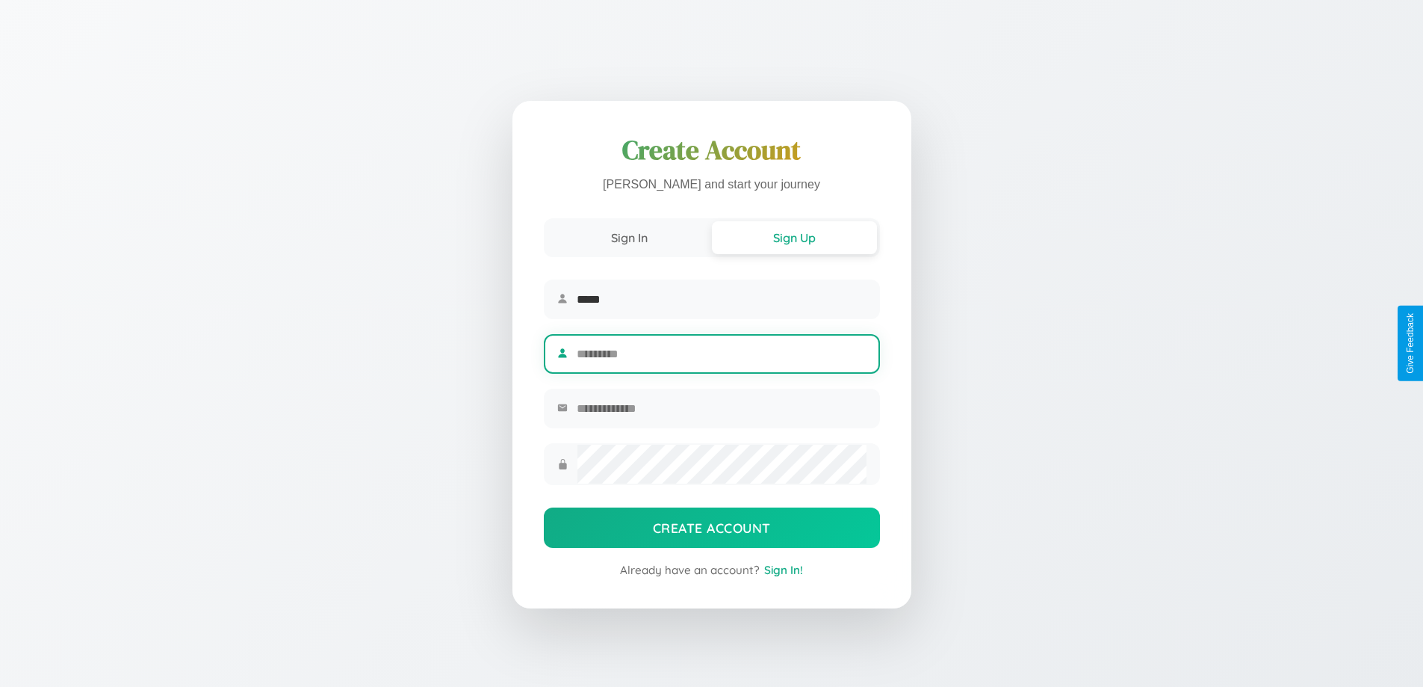
click at [721, 353] on input "text" at bounding box center [721, 353] width 289 height 37
type input "********"
click at [721, 410] on input "email" at bounding box center [721, 408] width 289 height 37
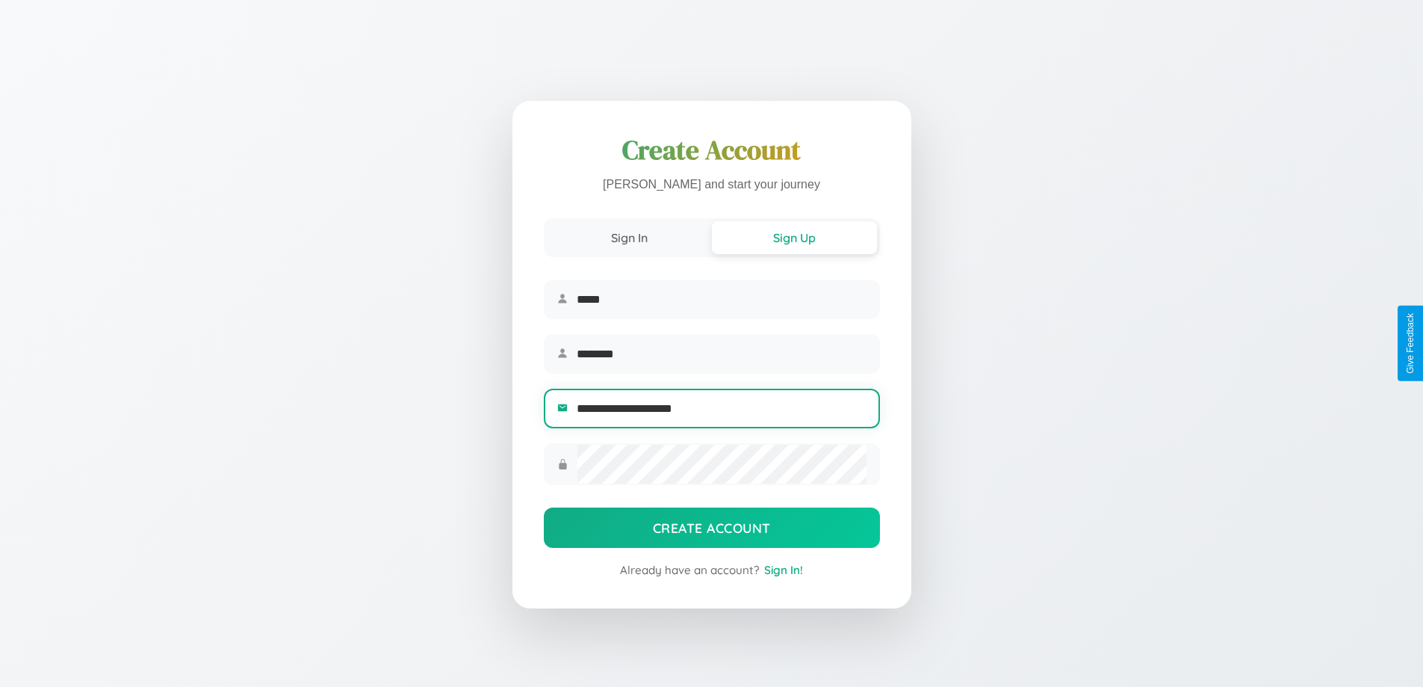
type input "**********"
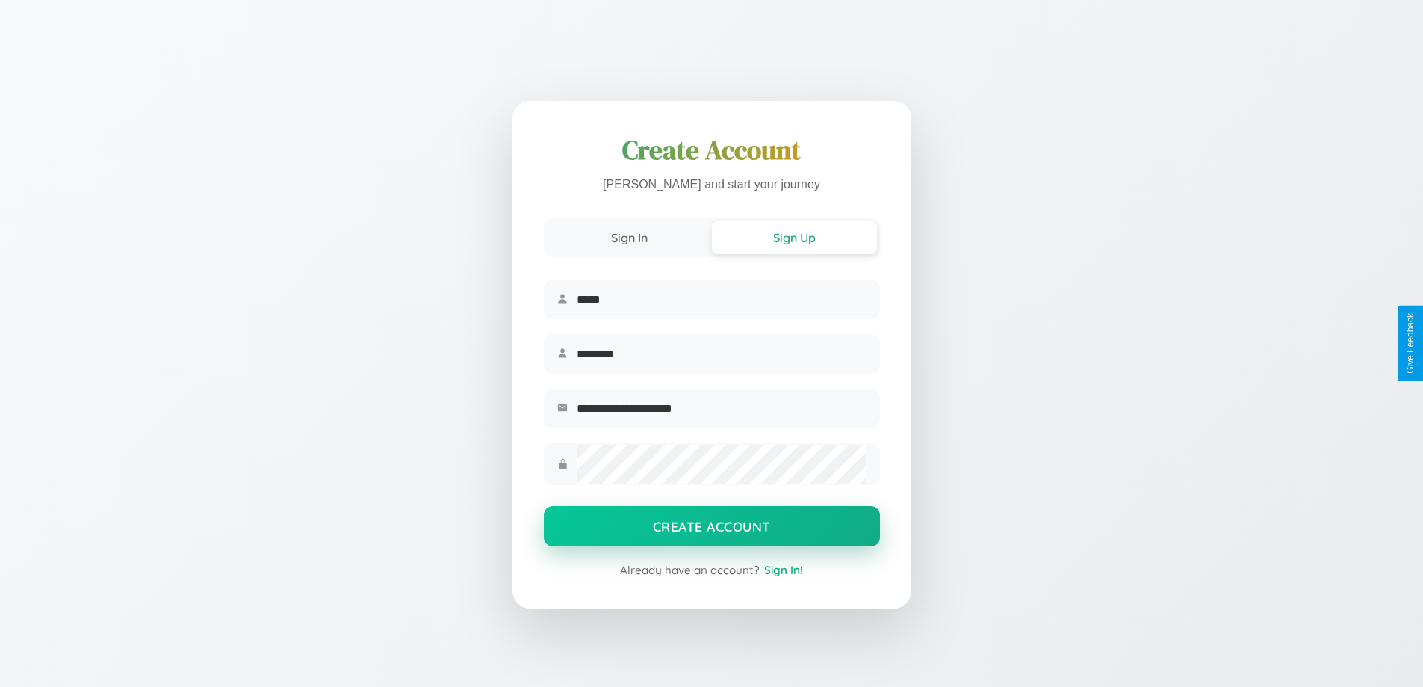
click at [711, 530] on button "Create Account" at bounding box center [712, 526] width 336 height 40
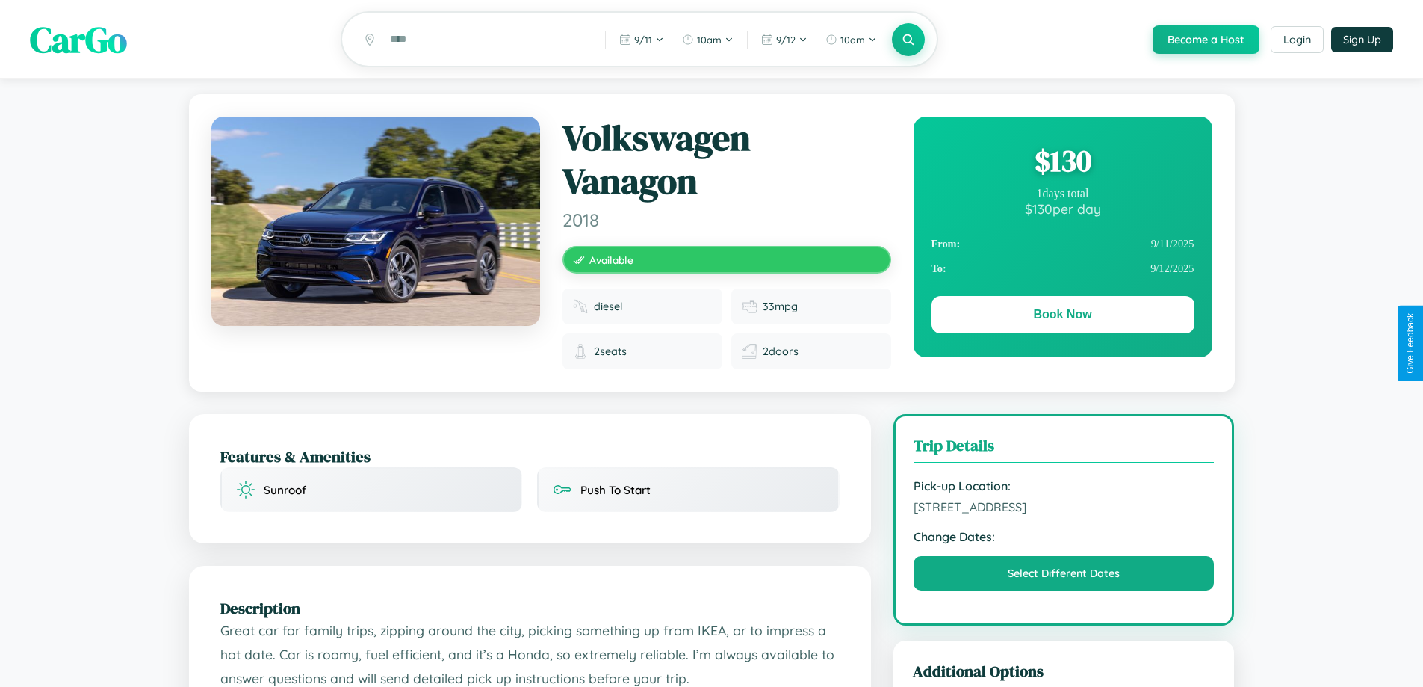
scroll to position [518, 0]
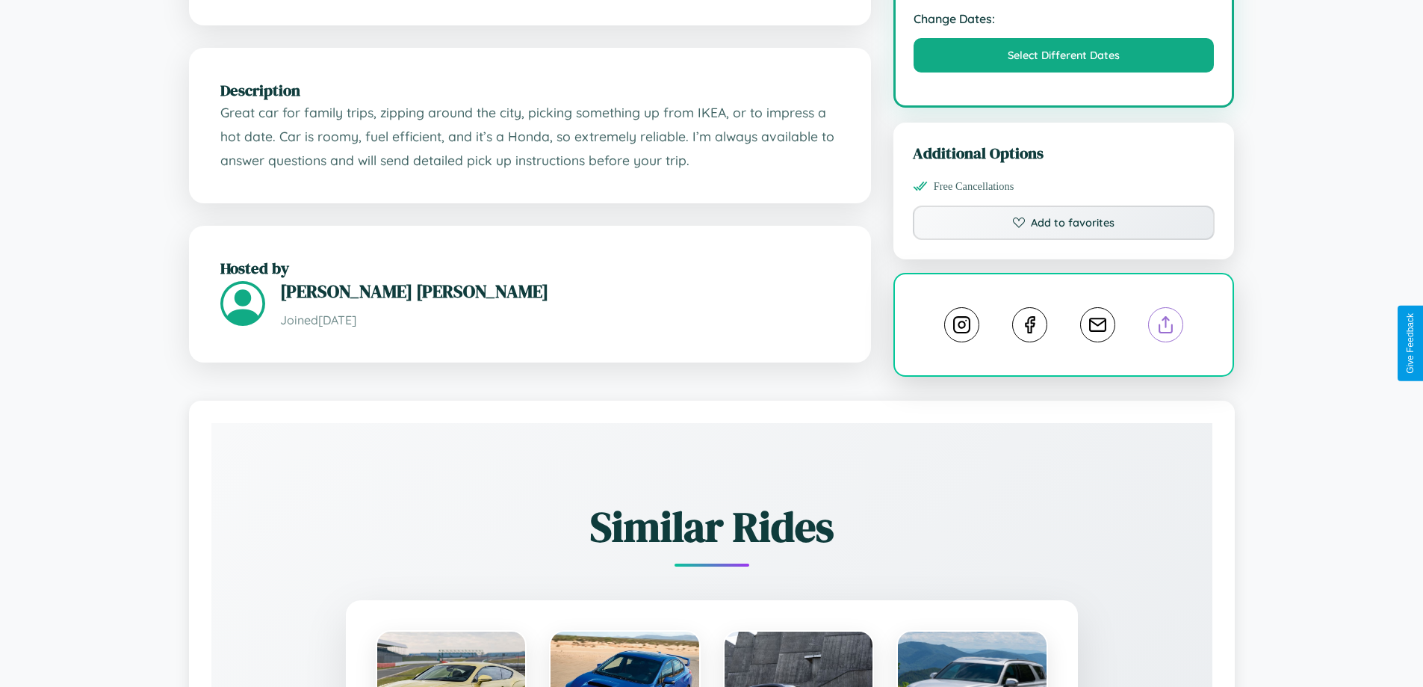
click at [1166, 327] on line at bounding box center [1166, 322] width 0 height 10
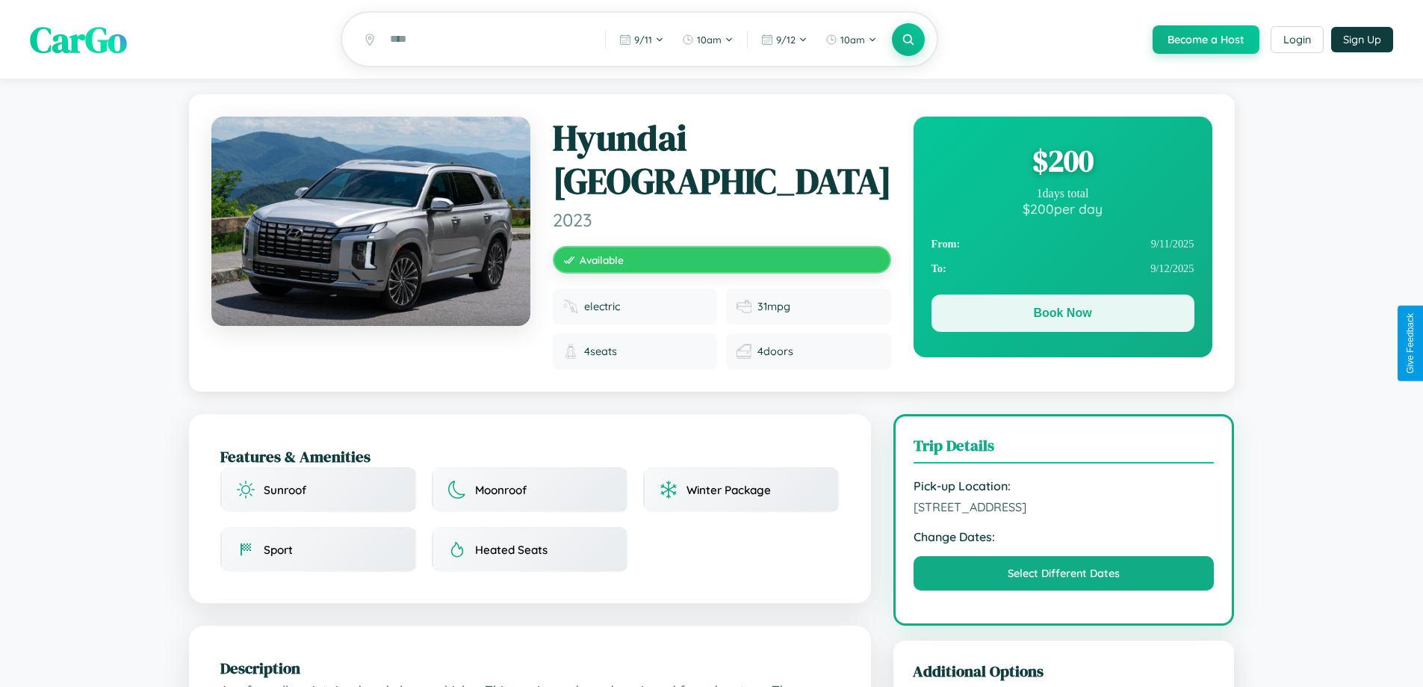
click at [1062, 315] on button "Book Now" at bounding box center [1063, 312] width 263 height 37
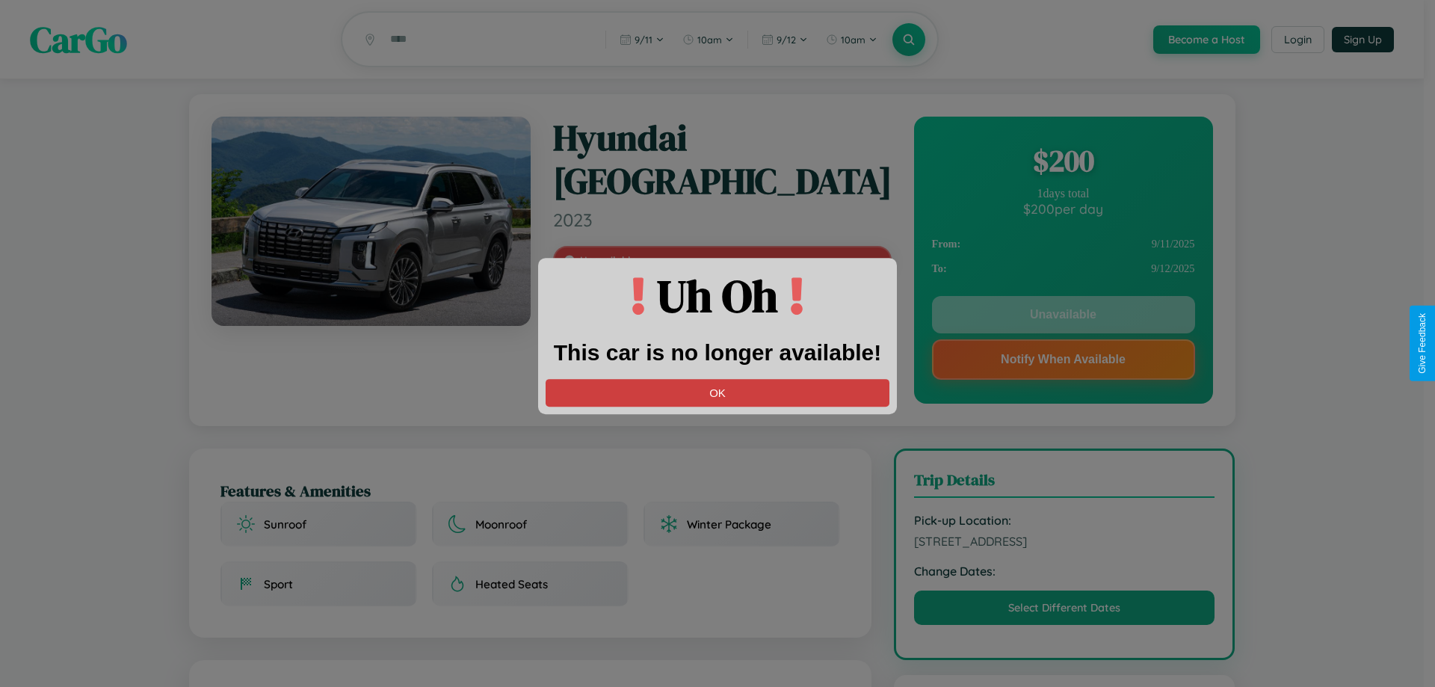
click at [717, 392] on button "OK" at bounding box center [717, 393] width 344 height 28
